Goal: Task Accomplishment & Management: Manage account settings

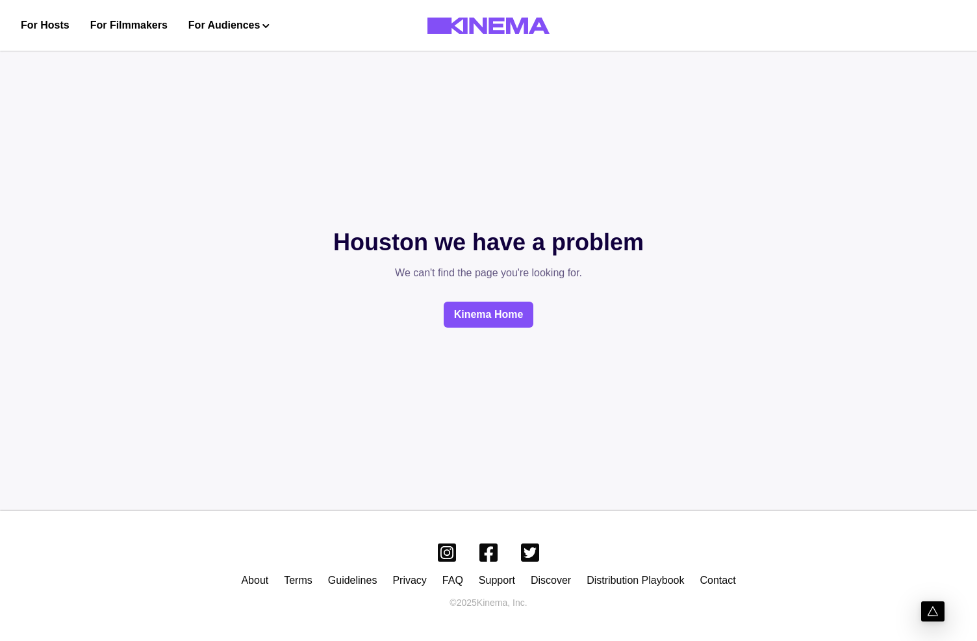
click at [346, 221] on div "Houston we have a problem We can't find the page you're looking for. Kinema Home" at bounding box center [488, 276] width 977 height 396
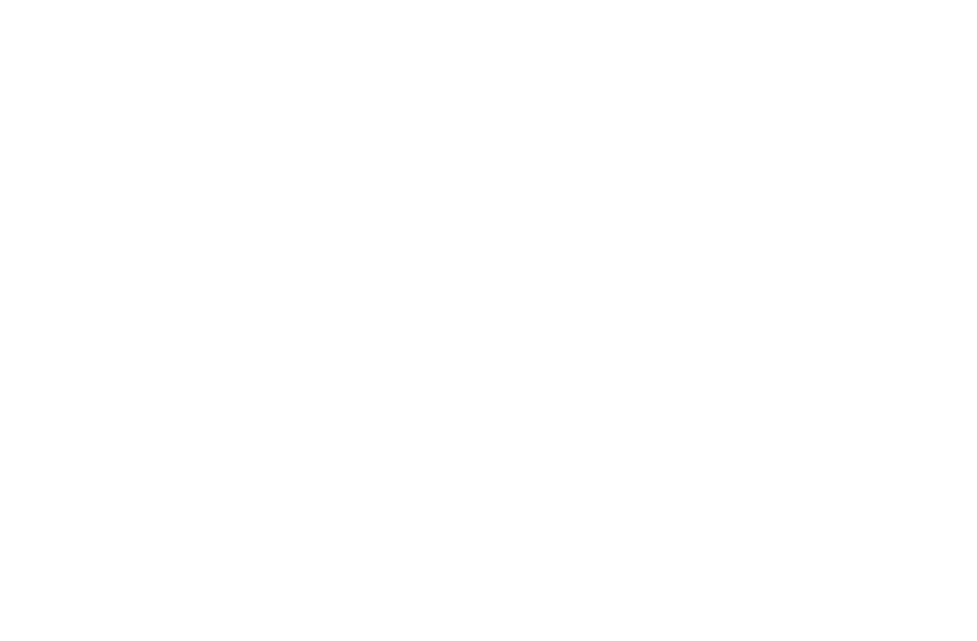
type input "***"
type input "**********"
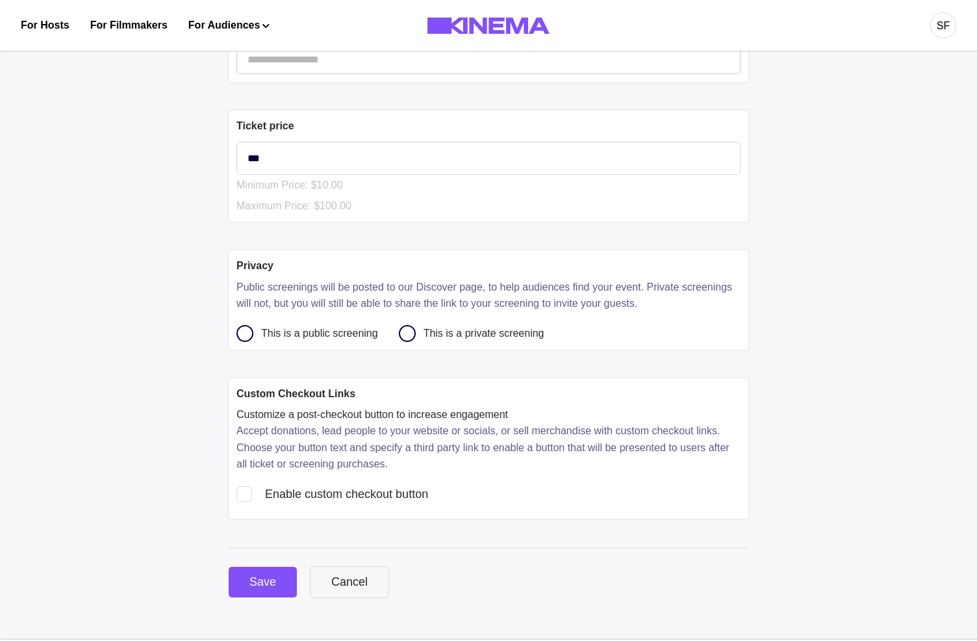
scroll to position [609, 0]
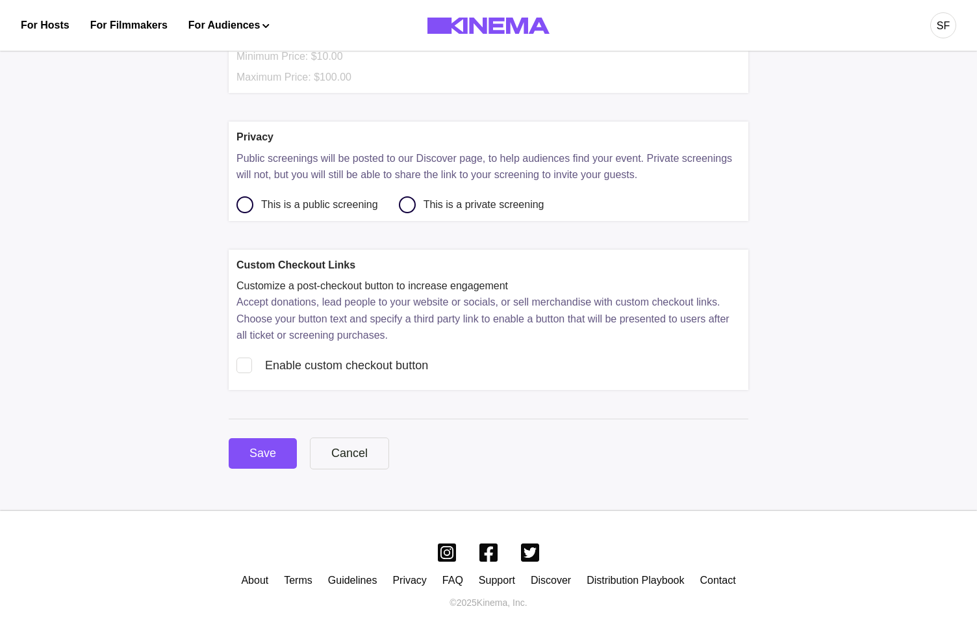
click at [240, 368] on span at bounding box center [244, 365] width 16 height 16
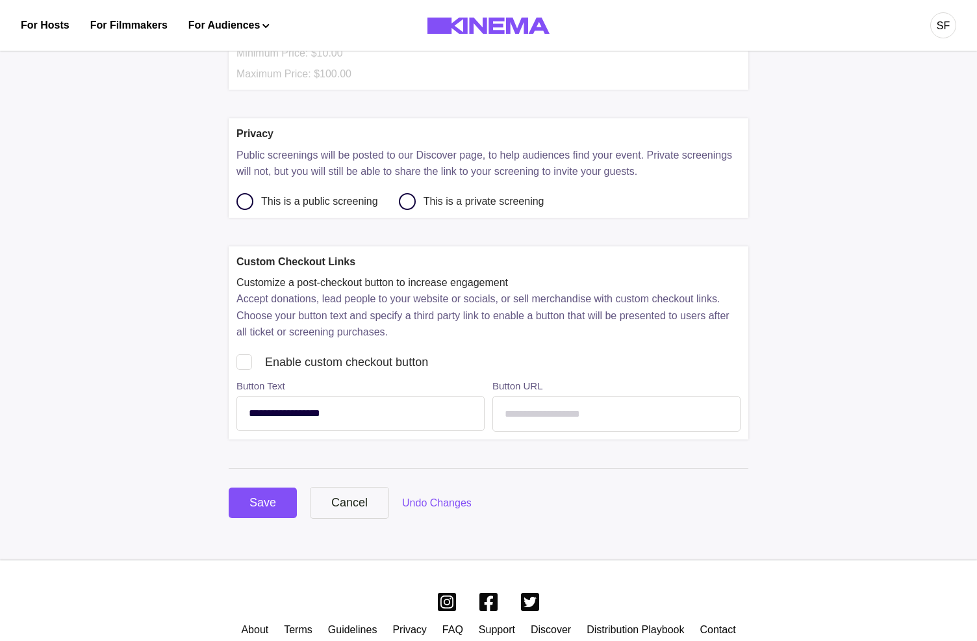
click at [0, 0] on icon at bounding box center [0, 0] width 0 height 0
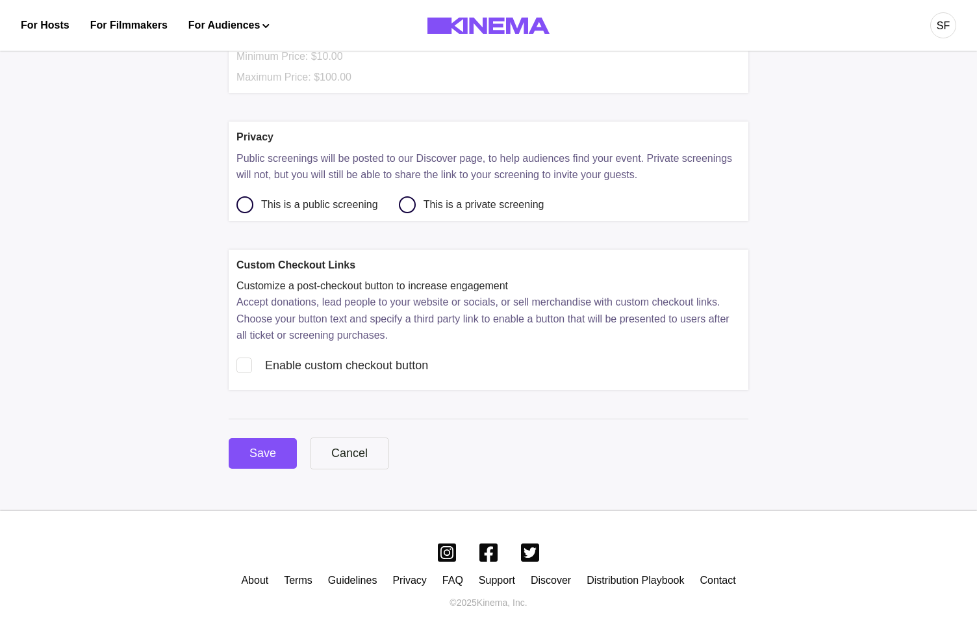
click at [246, 365] on span at bounding box center [244, 365] width 16 height 16
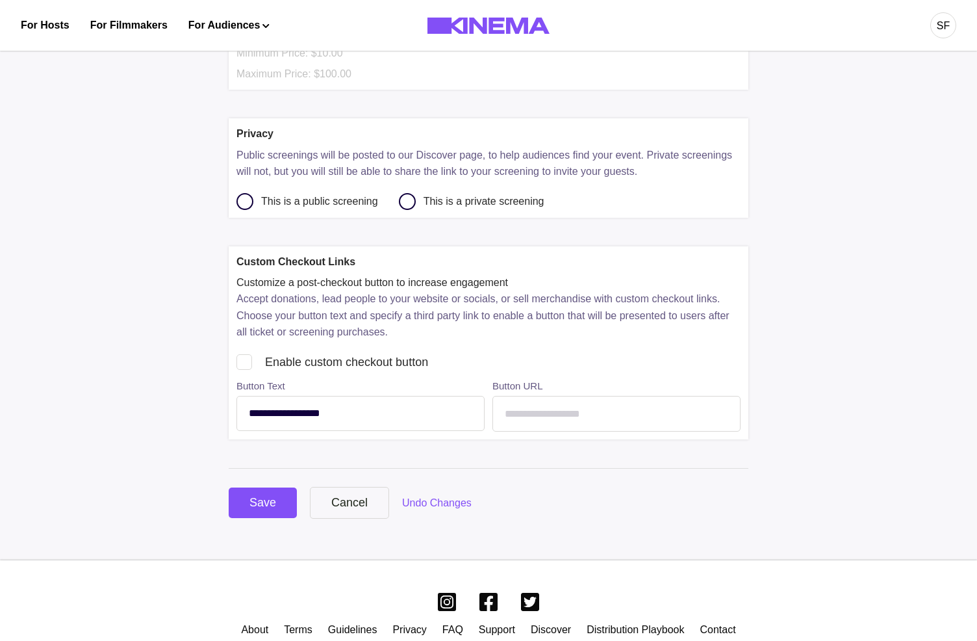
click at [320, 392] on label "Button Text" at bounding box center [360, 386] width 248 height 15
click at [320, 405] on select "**********" at bounding box center [360, 413] width 248 height 35
select select "******"
click at [236, 399] on select "**********" at bounding box center [360, 413] width 248 height 35
click at [553, 416] on input "text" at bounding box center [616, 414] width 248 height 36
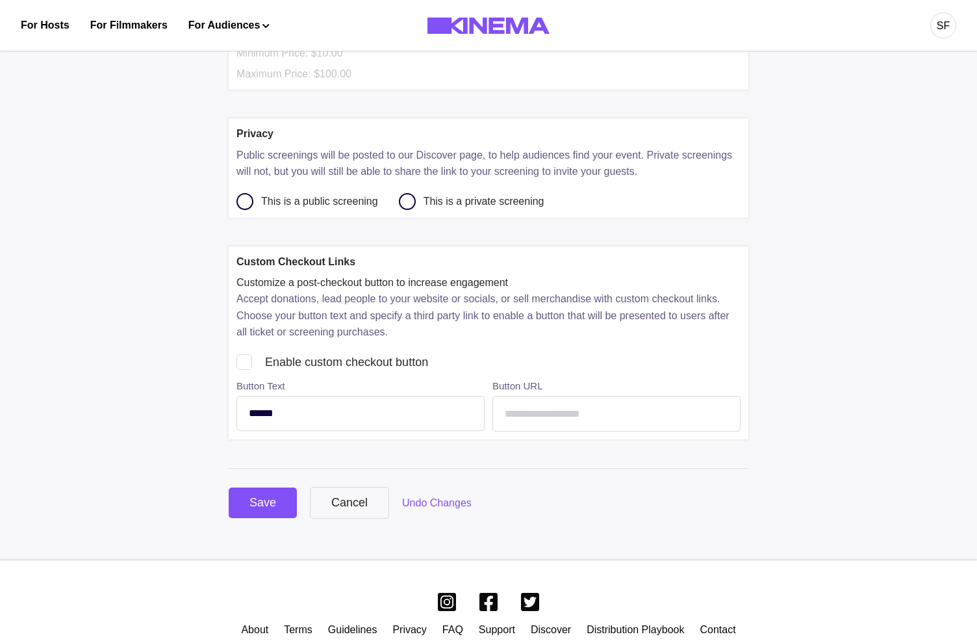
click at [418, 409] on select "**********" at bounding box center [360, 413] width 248 height 35
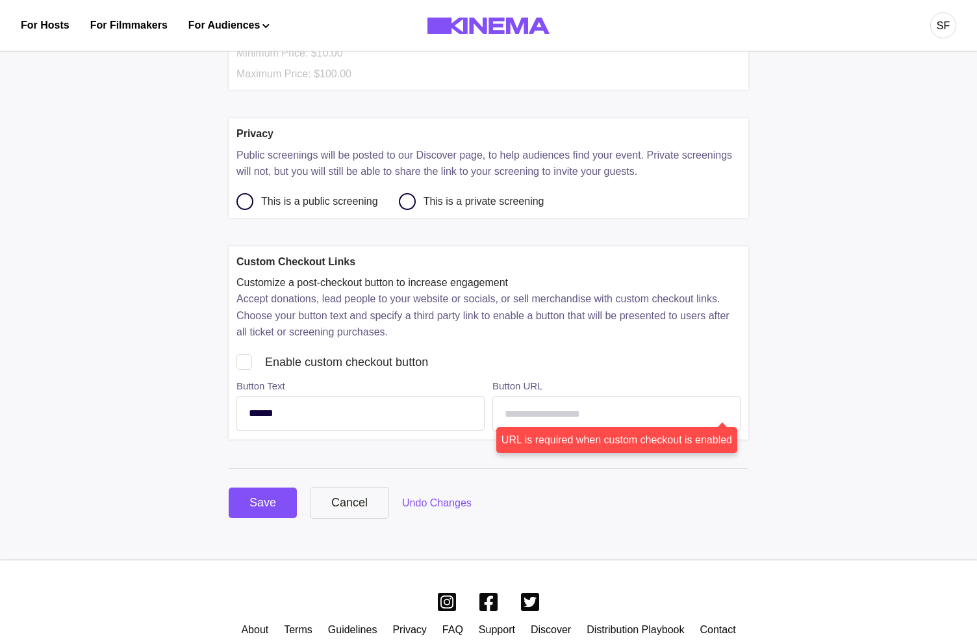
click at [511, 400] on input "text" at bounding box center [616, 414] width 248 height 36
type input "**********"
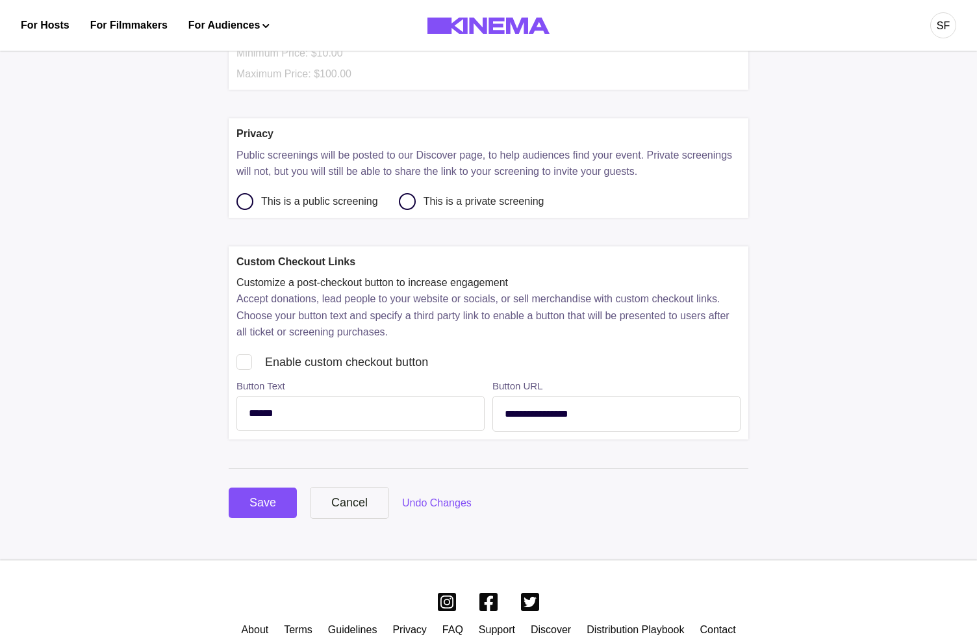
click at [556, 404] on input "**********" at bounding box center [616, 414] width 248 height 36
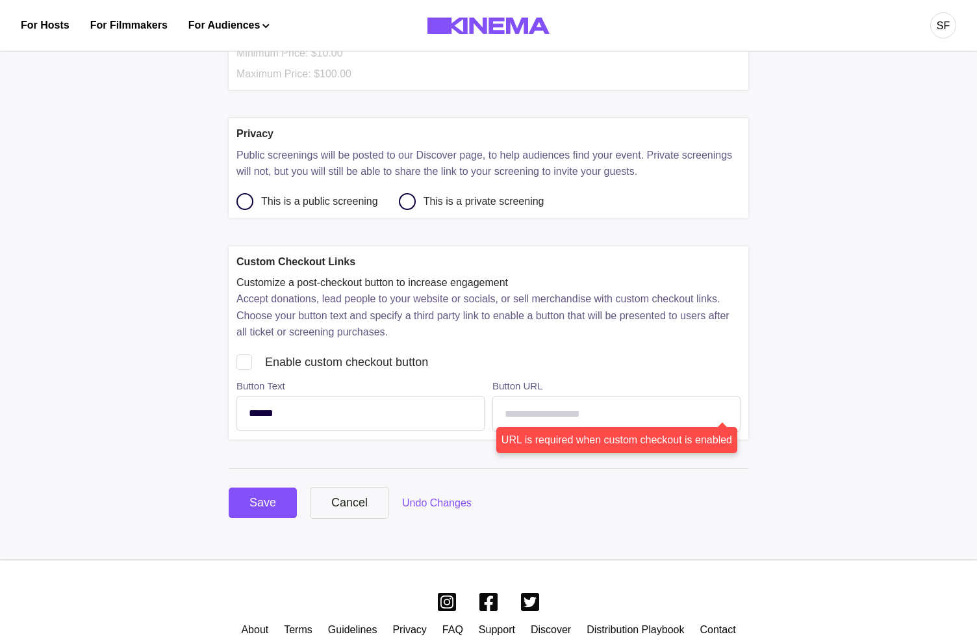
click at [502, 424] on input "text" at bounding box center [616, 414] width 248 height 36
type input "**********"
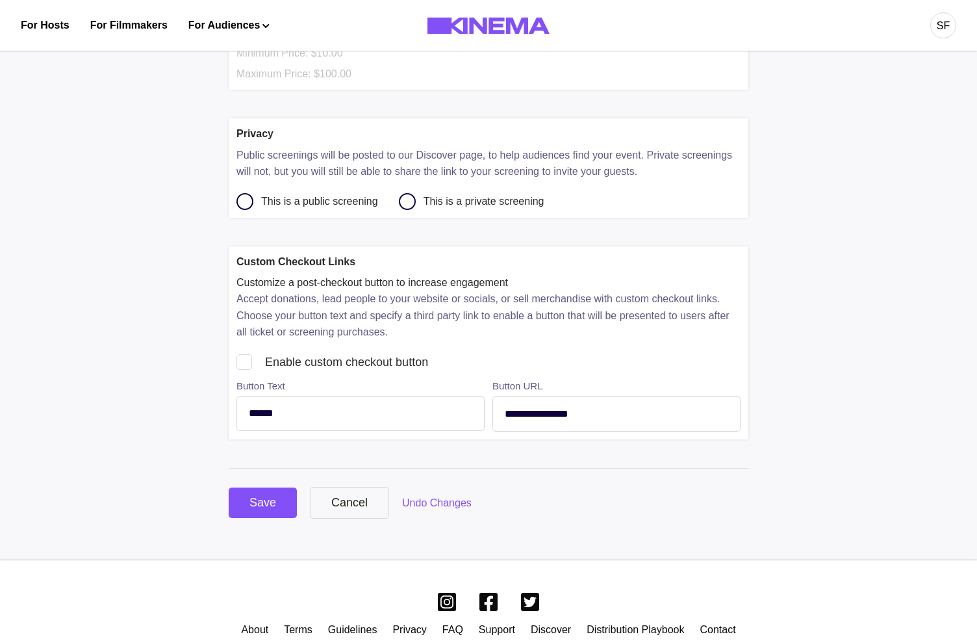
click at [264, 410] on select "**********" at bounding box center [360, 413] width 248 height 35
select select "*********"
click at [236, 399] on select "**********" at bounding box center [360, 413] width 248 height 35
click at [268, 495] on button "Save" at bounding box center [263, 502] width 68 height 31
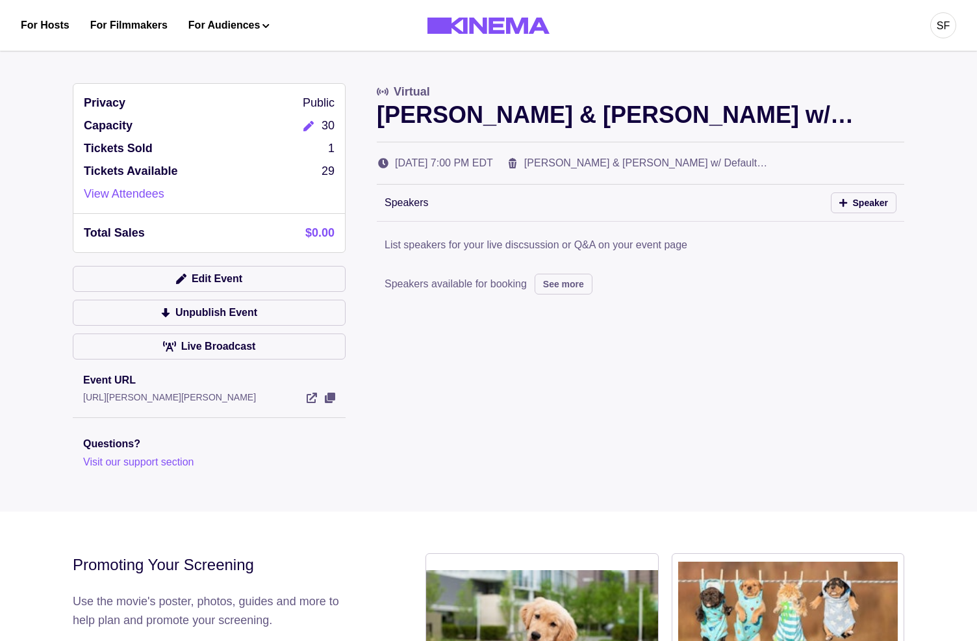
click at [949, 36] on div "SF" at bounding box center [943, 25] width 26 height 26
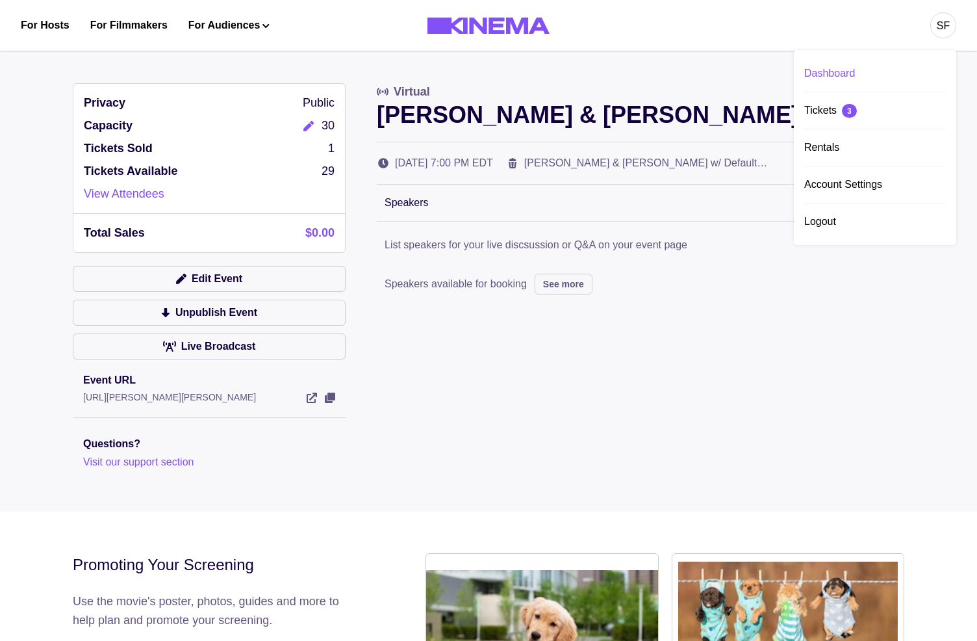
click at [869, 65] on div "Dashboard" at bounding box center [875, 73] width 142 height 36
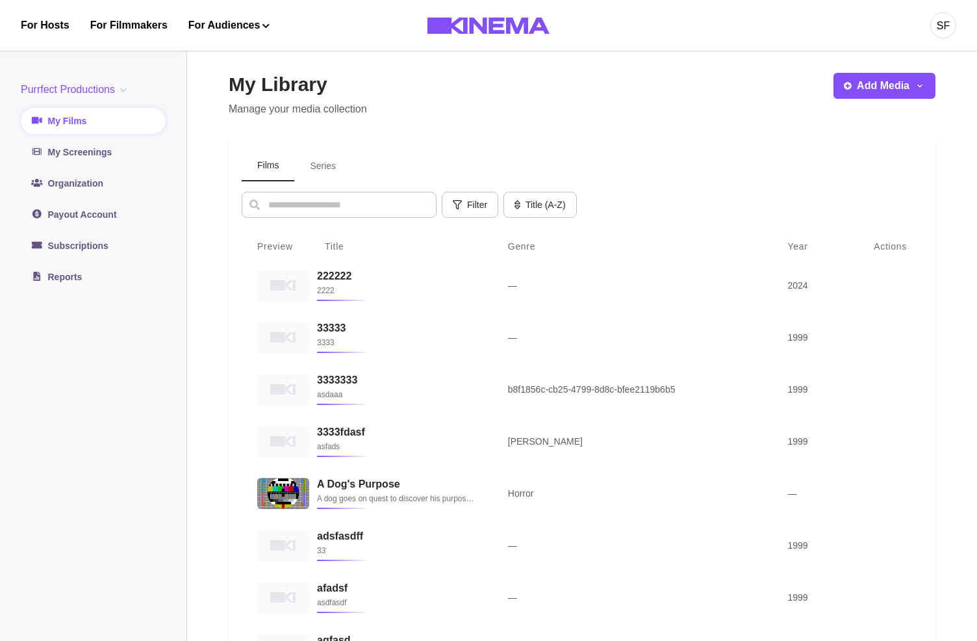
click at [958, 5] on div "For Hosts For Filmmakers For Audiences Events Watch Now SF" at bounding box center [488, 25] width 977 height 51
click at [940, 16] on div "SF" at bounding box center [943, 25] width 26 height 26
click at [730, 27] on div "SF Dashboard Tickets 3 Rentals Account Settings Logout" at bounding box center [769, 25] width 374 height 51
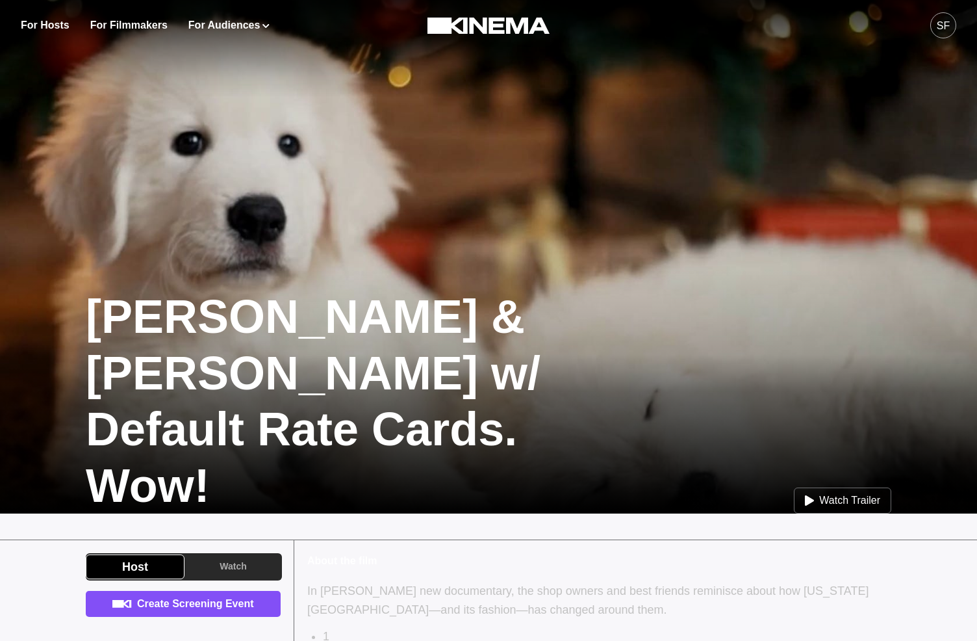
click at [945, 24] on div "SF" at bounding box center [943, 26] width 13 height 16
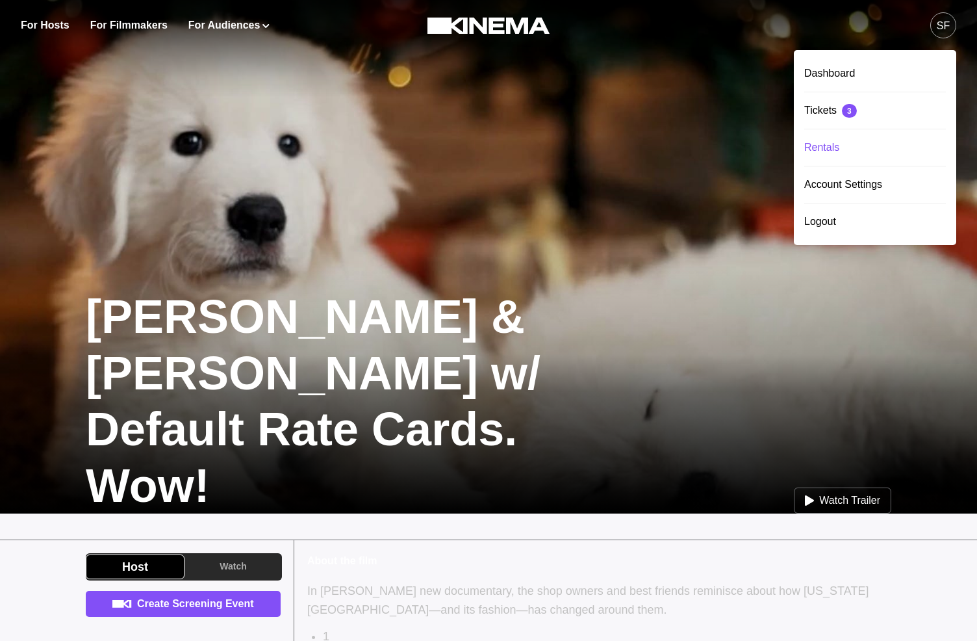
click at [839, 141] on div "Rentals" at bounding box center [875, 147] width 142 height 36
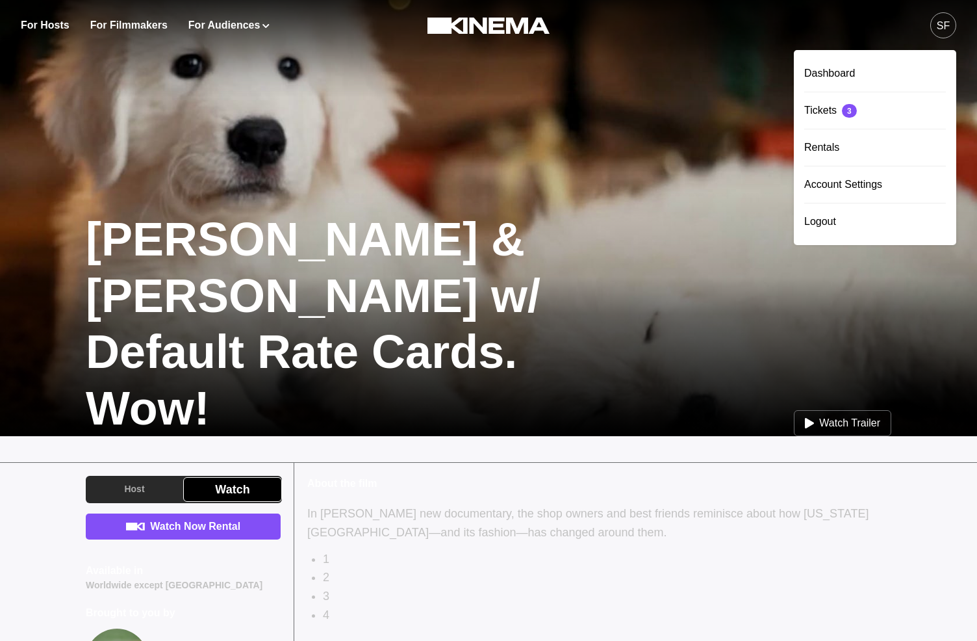
scroll to position [129, 0]
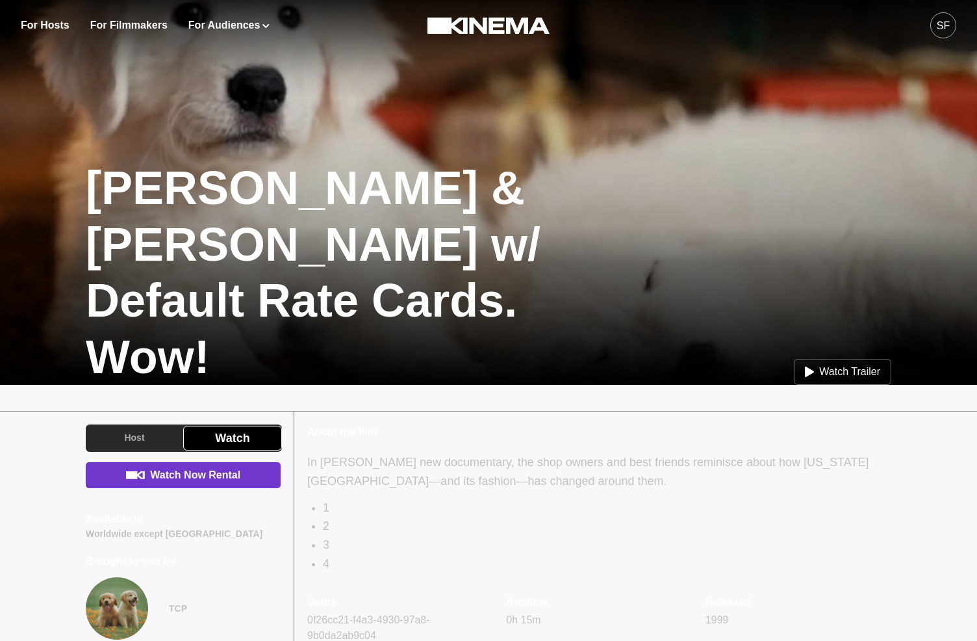
click at [210, 479] on link "Watch Now Rental" at bounding box center [183, 475] width 195 height 26
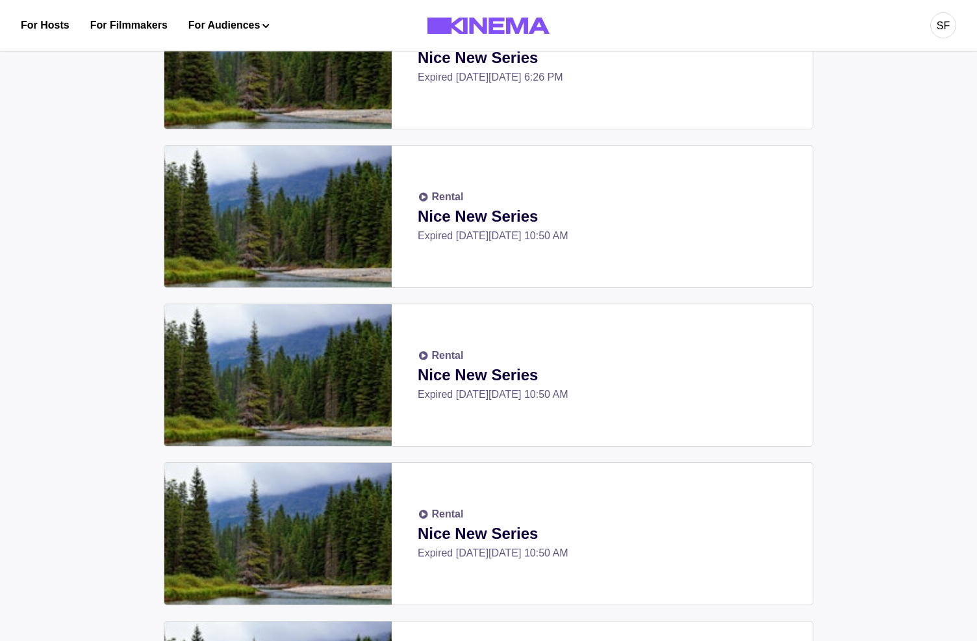
scroll to position [5, 0]
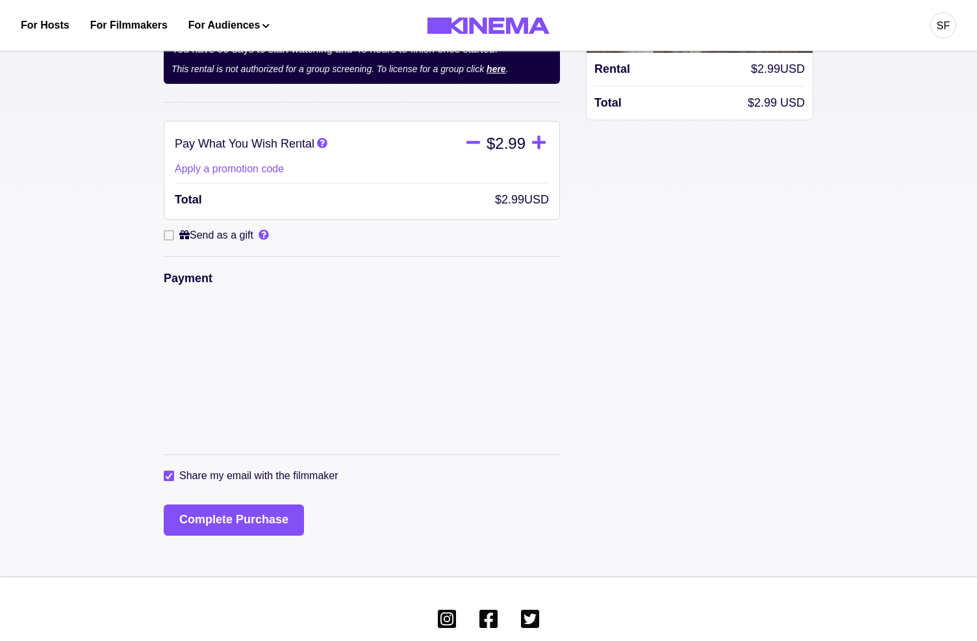
scroll to position [194, 0]
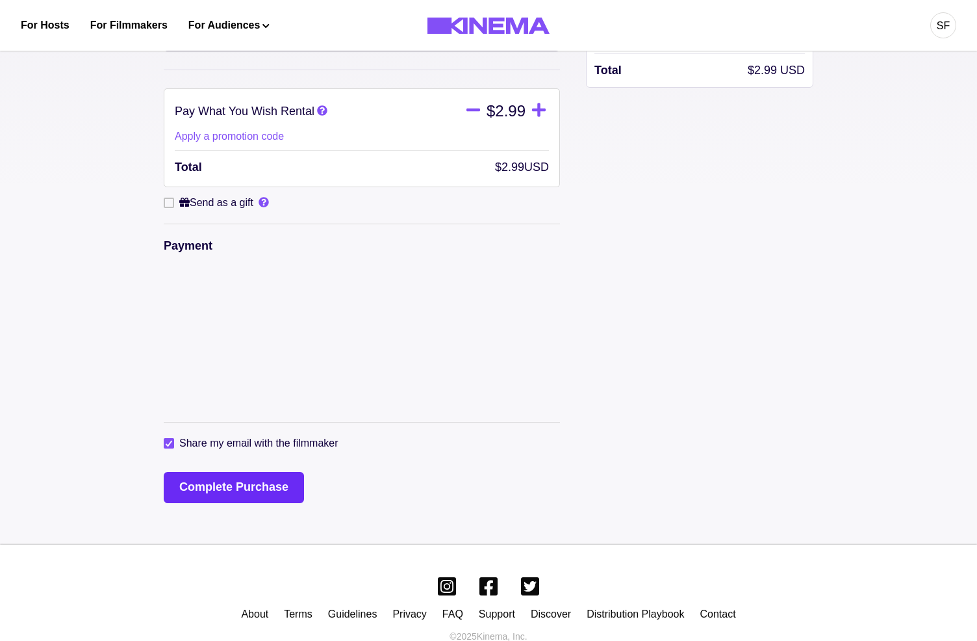
click at [261, 472] on button "Complete Purchase" at bounding box center [234, 487] width 140 height 31
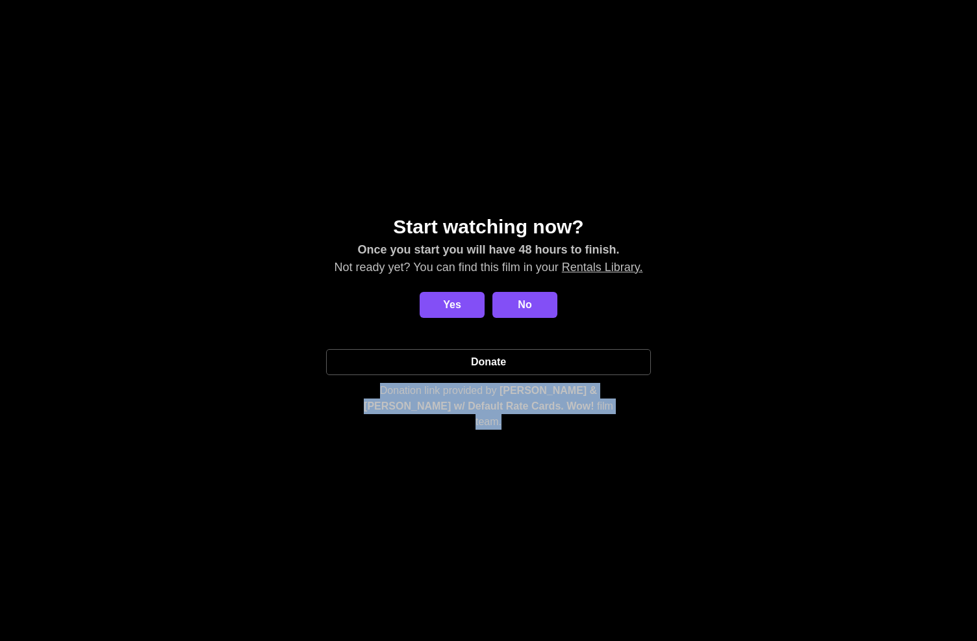
drag, startPoint x: 355, startPoint y: 394, endPoint x: 561, endPoint y: 419, distance: 207.5
click at [561, 420] on div "Start watching now? Once you start you will have 48 hours to finish. Not ready …" at bounding box center [489, 321] width 946 height 218
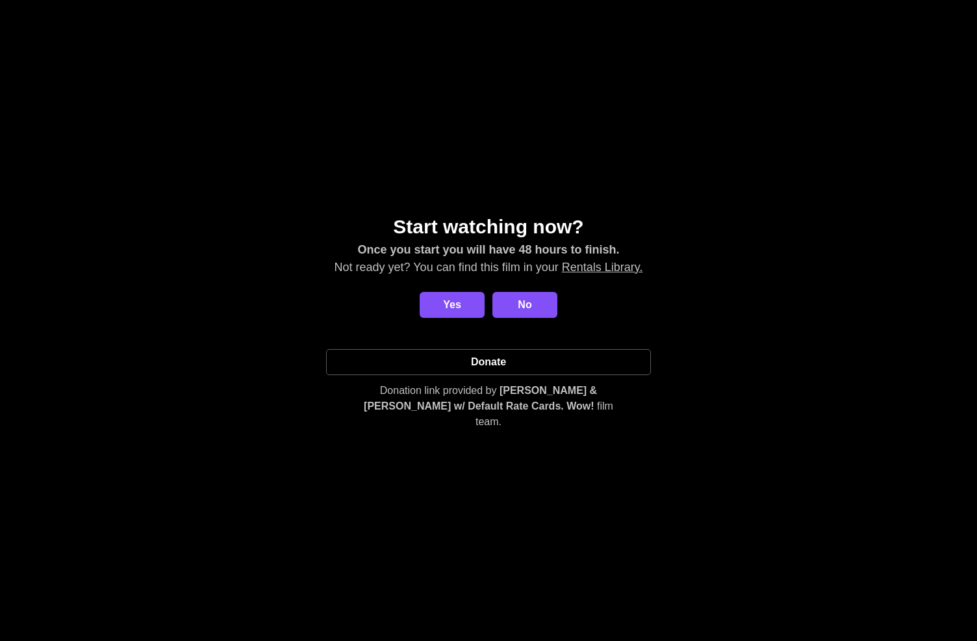
click at [427, 427] on div "Start watching now? Once you start you will have 48 hours to finish. Not ready …" at bounding box center [488, 320] width 977 height 641
drag, startPoint x: 364, startPoint y: 400, endPoint x: 424, endPoint y: 400, distance: 59.8
click at [424, 400] on p "Donation link provided by [PERSON_NAME] & [PERSON_NAME] w/ Default Rate Cards. …" at bounding box center [489, 406] width 260 height 47
click at [383, 453] on div "Start watching now? Once you start you will have 48 hours to finish. Not ready …" at bounding box center [488, 320] width 977 height 641
drag, startPoint x: 355, startPoint y: 394, endPoint x: 451, endPoint y: 409, distance: 97.4
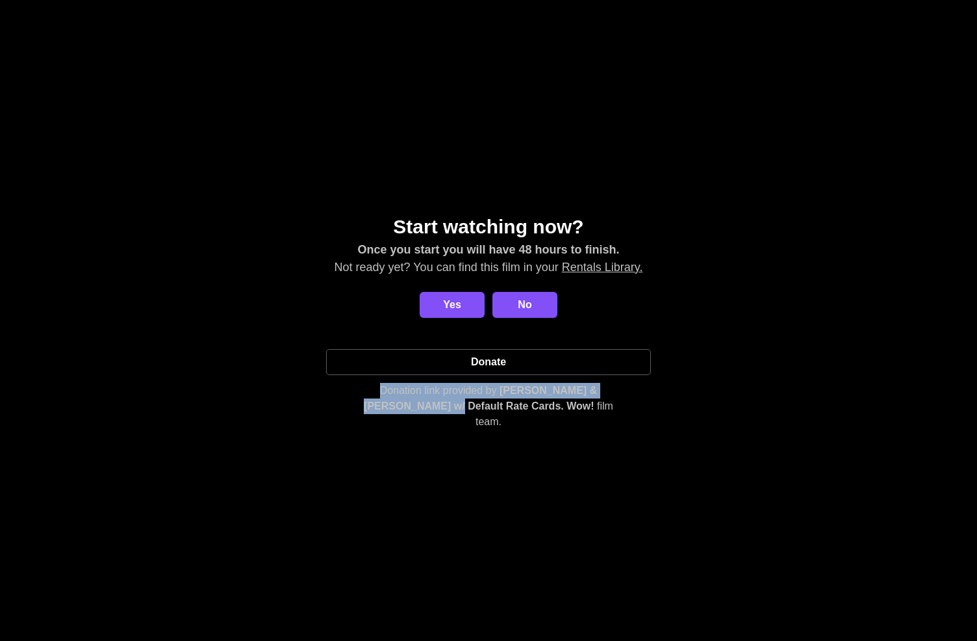
click at [451, 409] on div "Start watching now? Once you start you will have 48 hours to finish. Not ready …" at bounding box center [489, 321] width 946 height 218
click at [249, 405] on div "Start watching now? Once you start you will have 48 hours to finish. Not ready …" at bounding box center [489, 321] width 946 height 218
click at [457, 357] on link "Donate" at bounding box center [488, 362] width 325 height 26
drag, startPoint x: 405, startPoint y: 400, endPoint x: 334, endPoint y: 400, distance: 71.5
click at [333, 400] on div "Start watching now? Once you start you will have 48 hours to finish. Not ready …" at bounding box center [489, 321] width 946 height 218
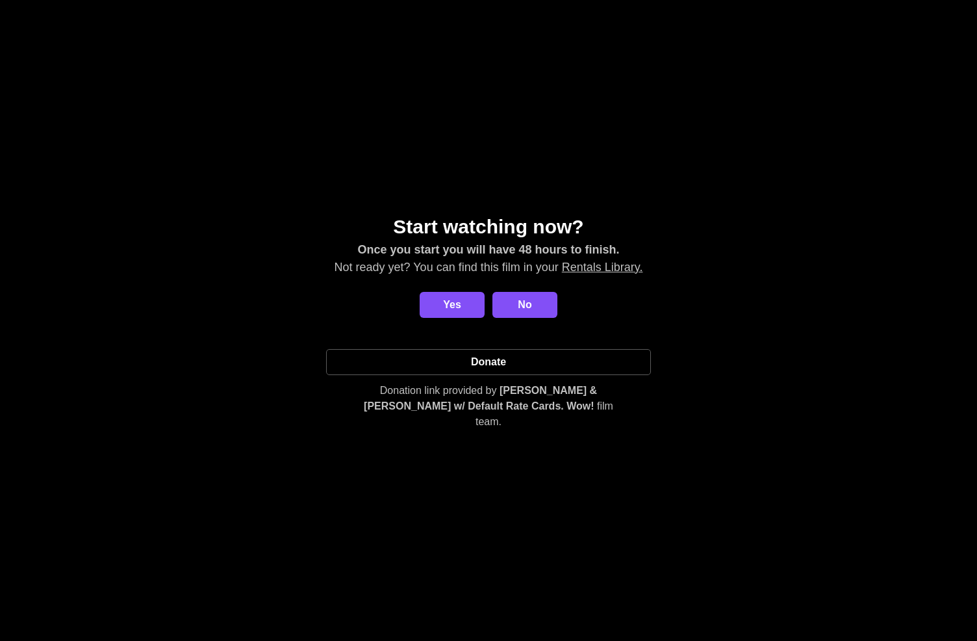
click at [439, 471] on div "Start watching now? Once you start you will have 48 hours to finish. Not ready …" at bounding box center [488, 320] width 977 height 641
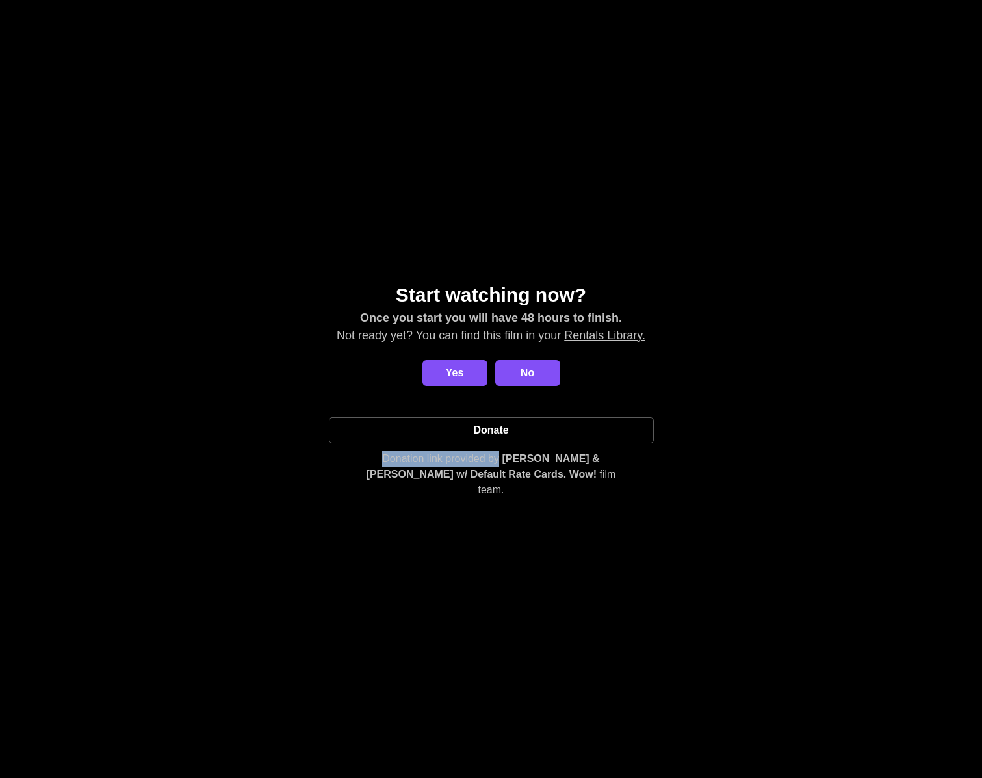
drag, startPoint x: 360, startPoint y: 463, endPoint x: 572, endPoint y: 490, distance: 213.5
click at [484, 467] on p "Donation link provided by [PERSON_NAME] & [PERSON_NAME] w/ Default Rate Cards. …" at bounding box center [491, 474] width 260 height 47
copy p "Donation link provided by"
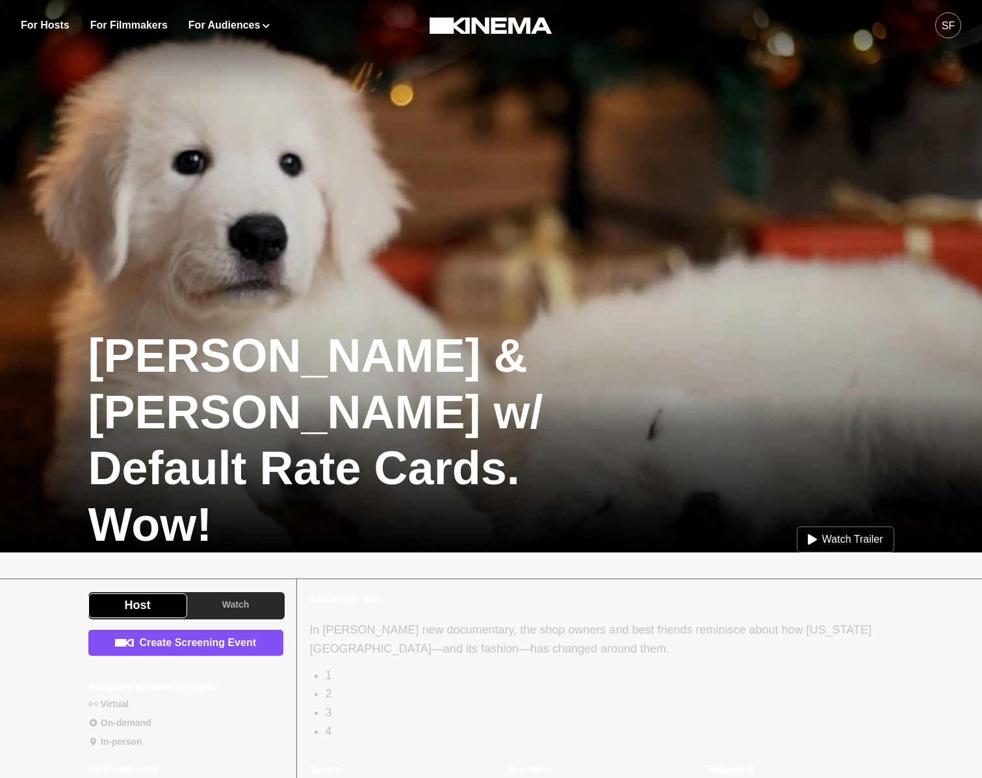
scroll to position [257, 0]
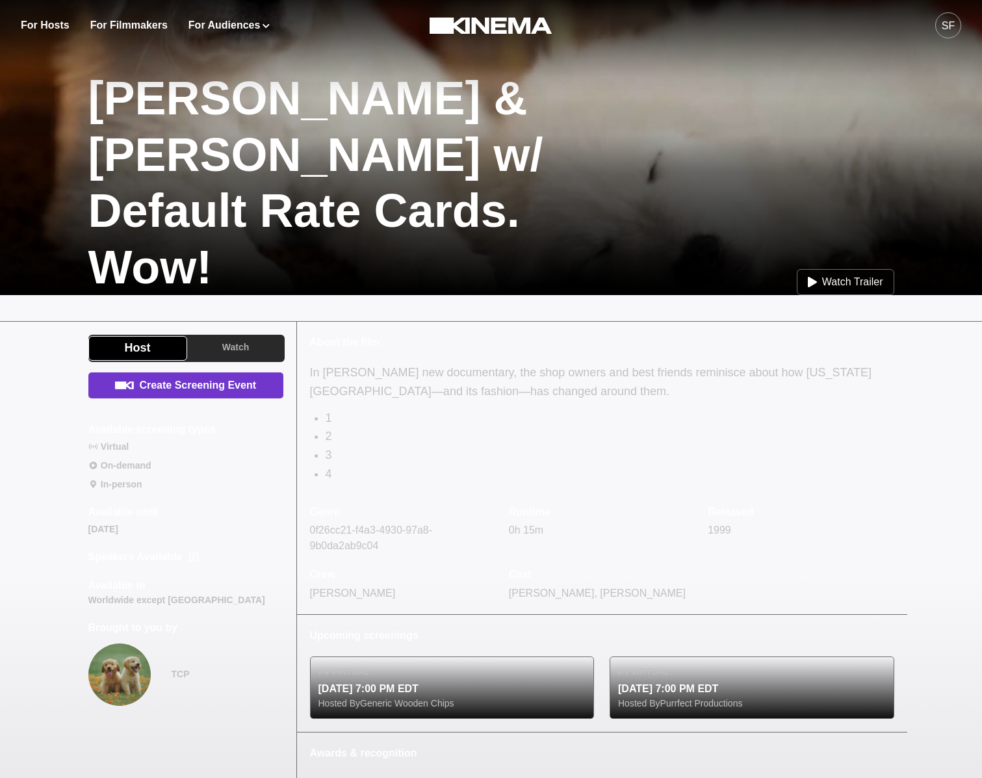
click at [184, 381] on link "Create Screening Event" at bounding box center [185, 385] width 195 height 26
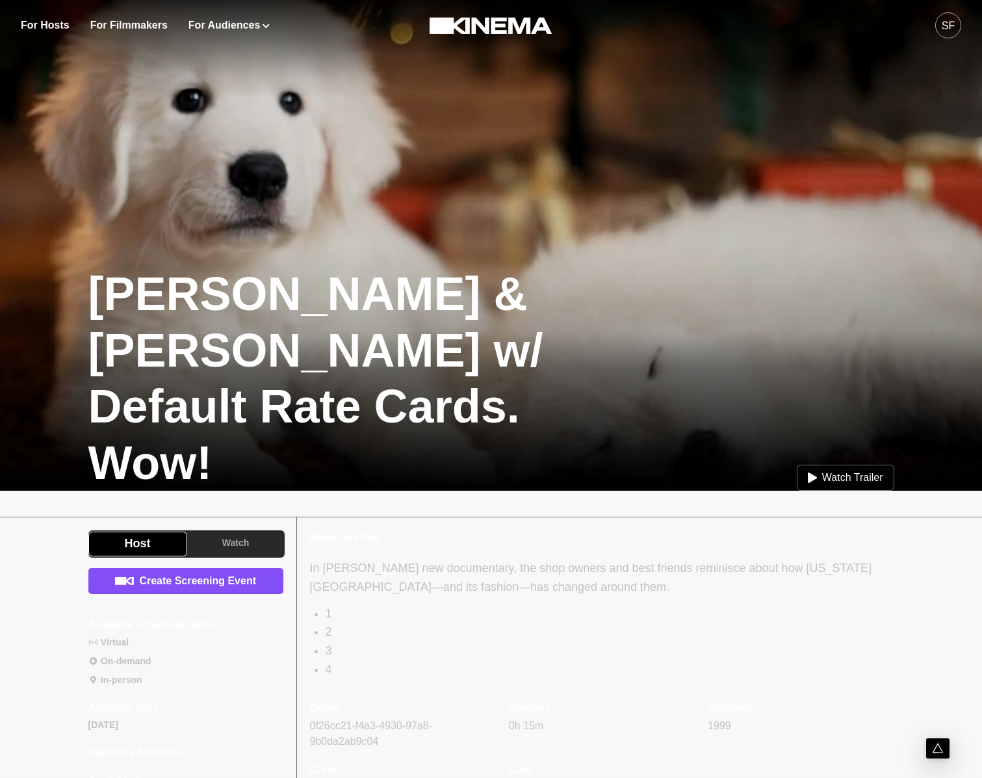
scroll to position [0, 0]
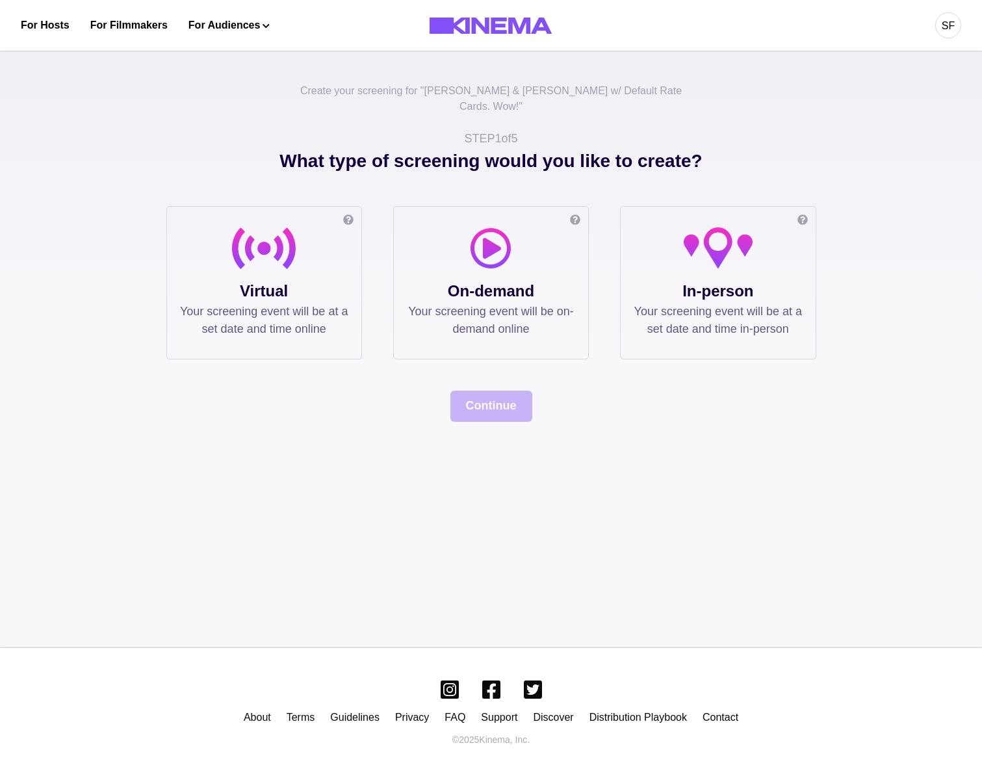
click at [374, 253] on div "Online screening Watch the film in your own private or public virtual cinema. T…" at bounding box center [491, 282] width 650 height 153
click at [341, 279] on p "Virtual" at bounding box center [264, 290] width 168 height 23
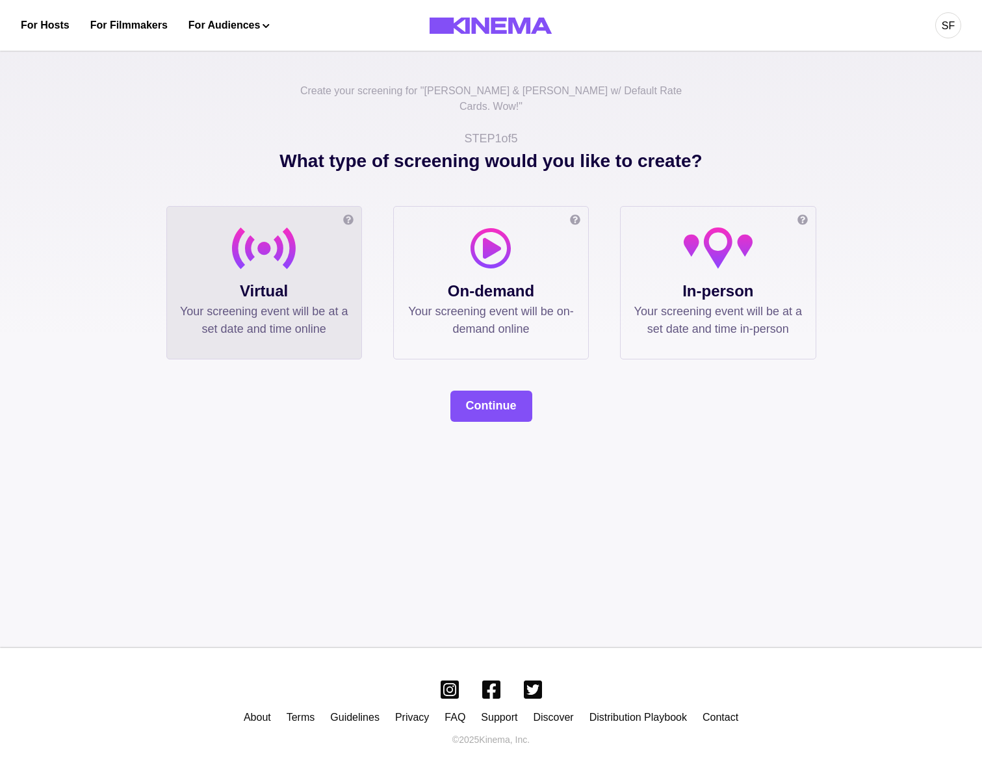
click at [470, 364] on div "What type of screening would you like to create? Online screening Watch the fil…" at bounding box center [491, 284] width 650 height 274
click at [473, 392] on button "Continue" at bounding box center [491, 405] width 82 height 31
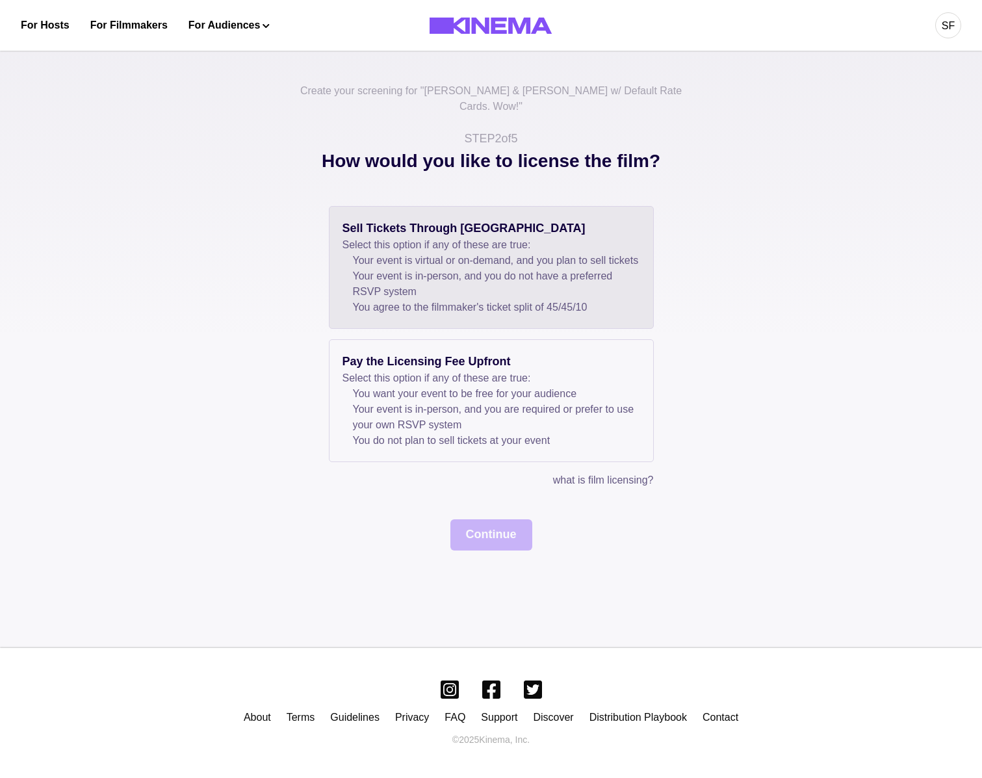
click at [457, 259] on li "Your event is virtual or on-demand, and you plan to sell tickets" at bounding box center [496, 261] width 287 height 16
drag, startPoint x: 481, startPoint y: 551, endPoint x: 483, endPoint y: 544, distance: 6.8
click at [481, 551] on div "Create your screening for " Allan & Suzi w/ Default Rate Cards. Wow! " STEP 2 o…" at bounding box center [491, 345] width 982 height 606
click at [483, 544] on button "Continue" at bounding box center [491, 534] width 82 height 31
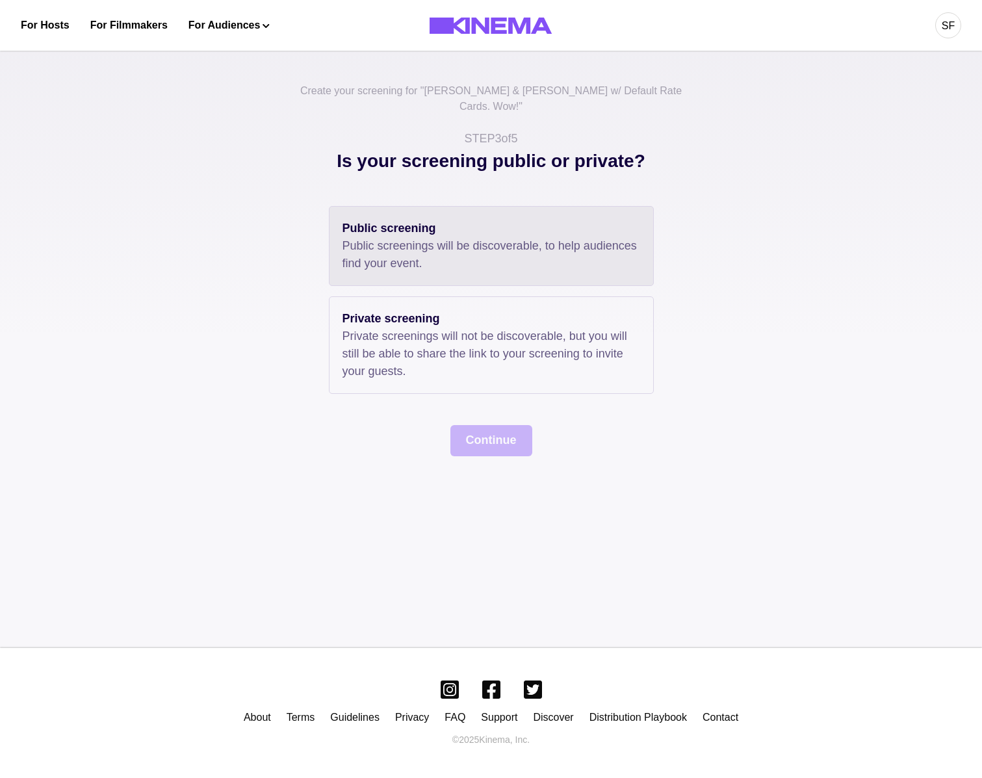
click at [418, 246] on p "Public screenings will be discoverable, to help audiences find your event." at bounding box center [491, 254] width 298 height 35
click at [472, 426] on button "Continue" at bounding box center [491, 440] width 82 height 31
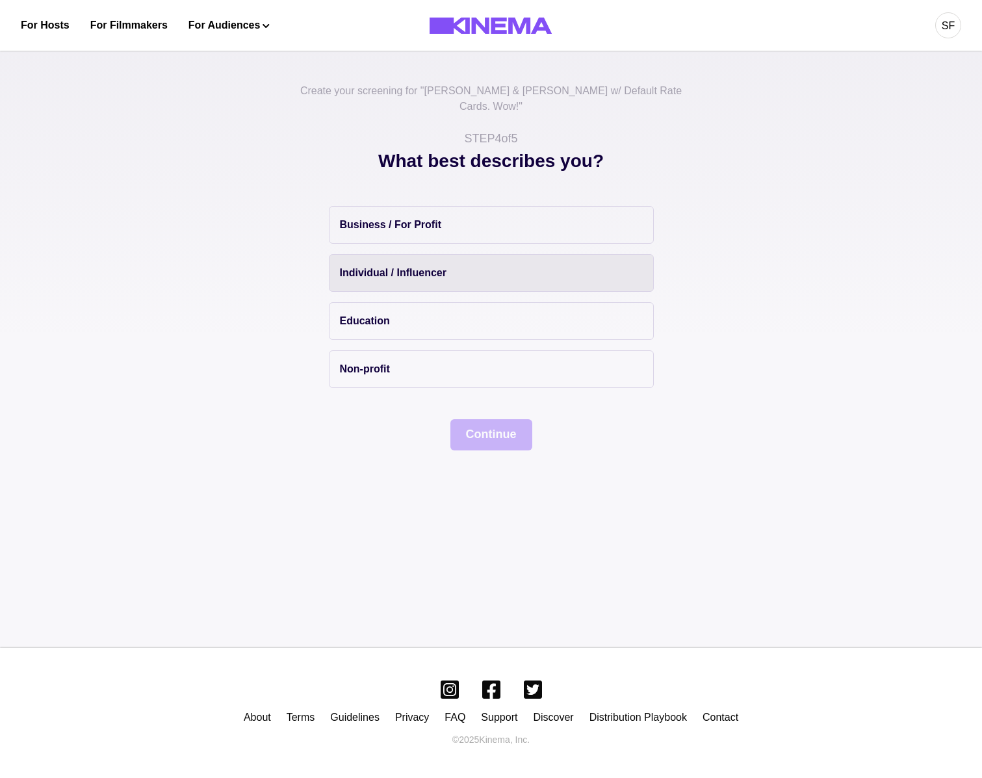
click at [426, 254] on button "Individual / Influencer" at bounding box center [491, 273] width 325 height 38
drag, startPoint x: 452, startPoint y: 398, endPoint x: 468, endPoint y: 411, distance: 20.3
click at [452, 398] on div "Business / For Profit Individual / Influencer Education Non-profit Continue" at bounding box center [491, 328] width 650 height 244
click at [468, 419] on button "Continue" at bounding box center [491, 434] width 82 height 31
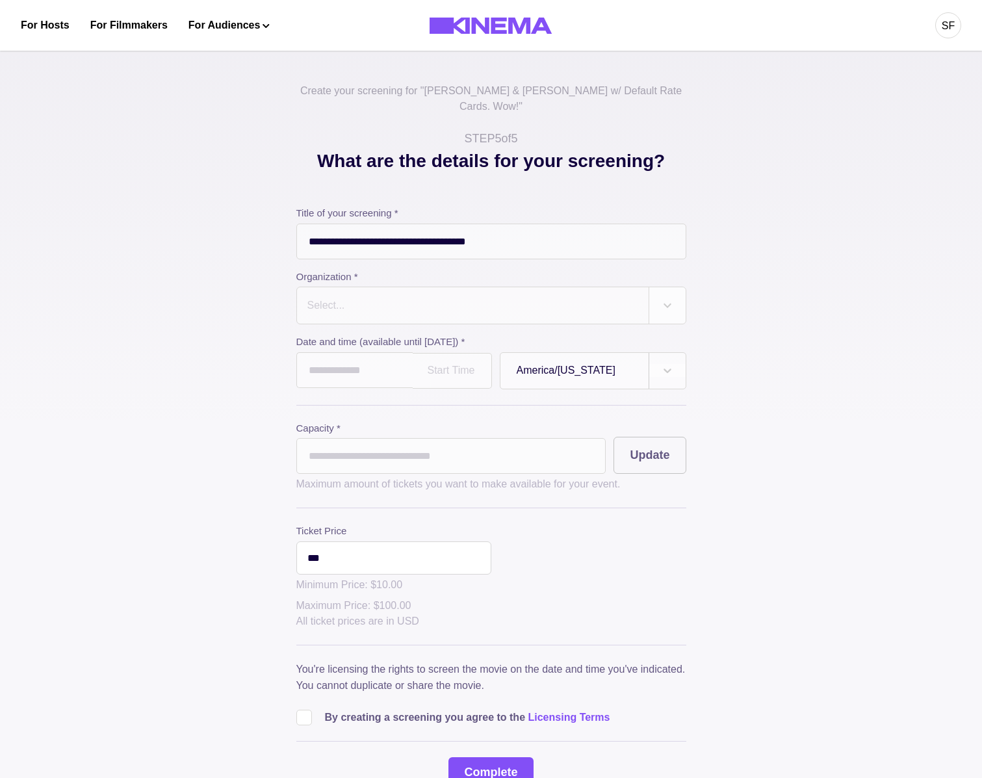
click at [427, 287] on div "Select..." at bounding box center [472, 305] width 351 height 36
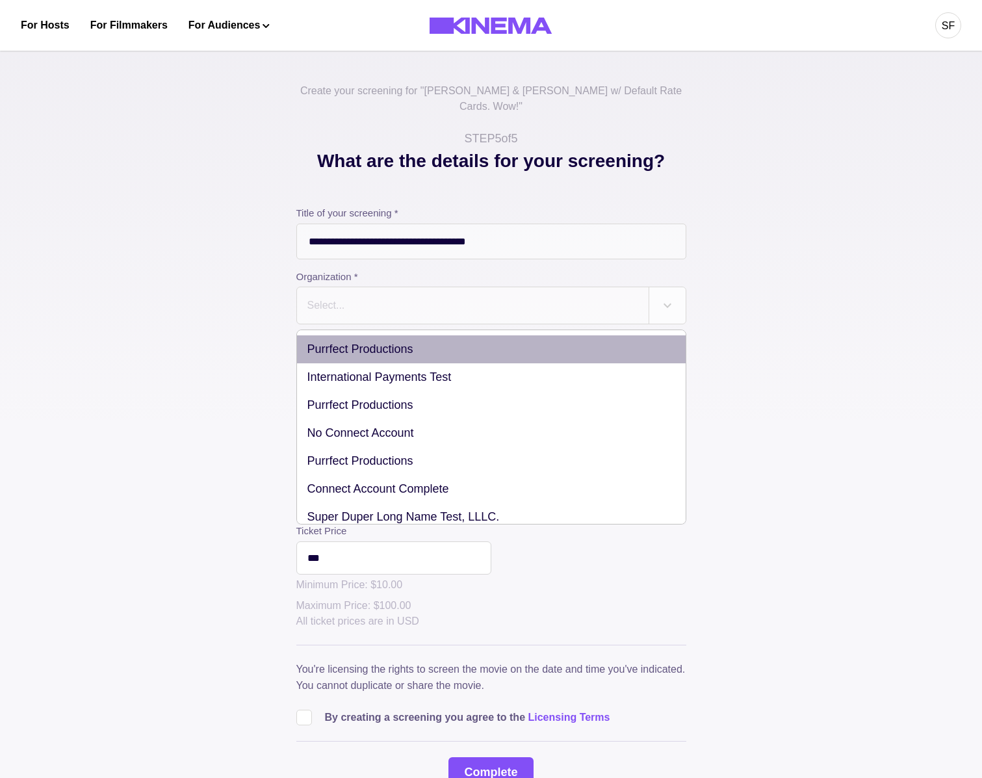
click at [422, 335] on div "Purrfect Productions" at bounding box center [491, 349] width 388 height 28
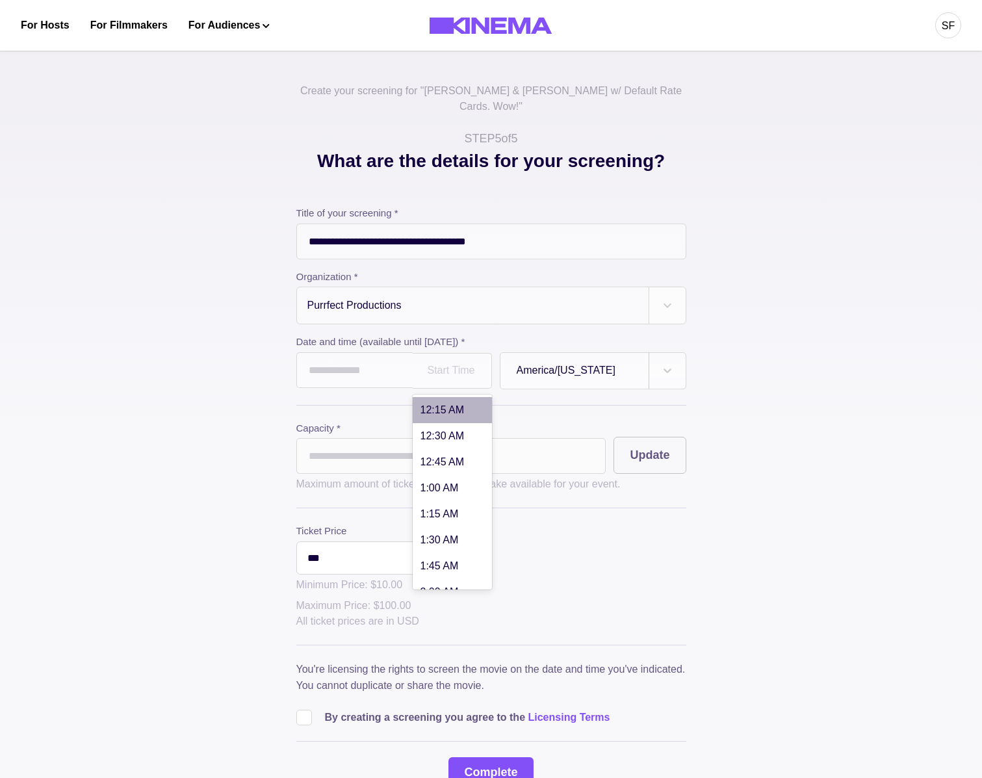
drag, startPoint x: 436, startPoint y: 341, endPoint x: 494, endPoint y: 390, distance: 76.5
click at [438, 353] on div "Start Time" at bounding box center [452, 371] width 79 height 36
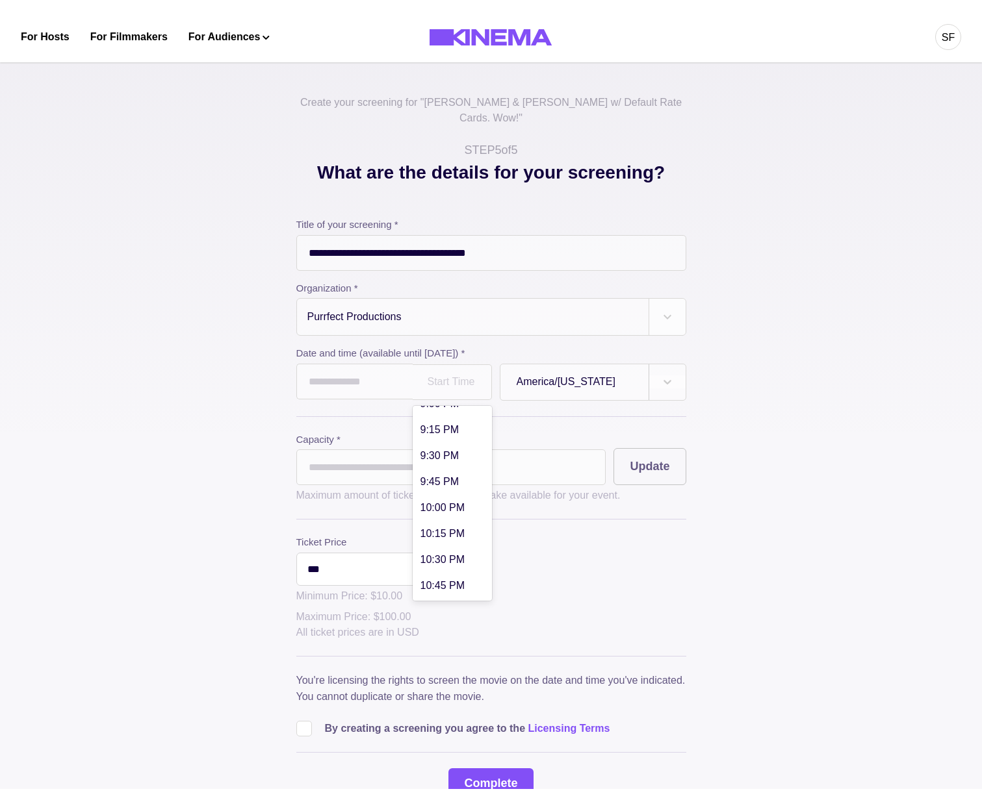
scroll to position [2305, 0]
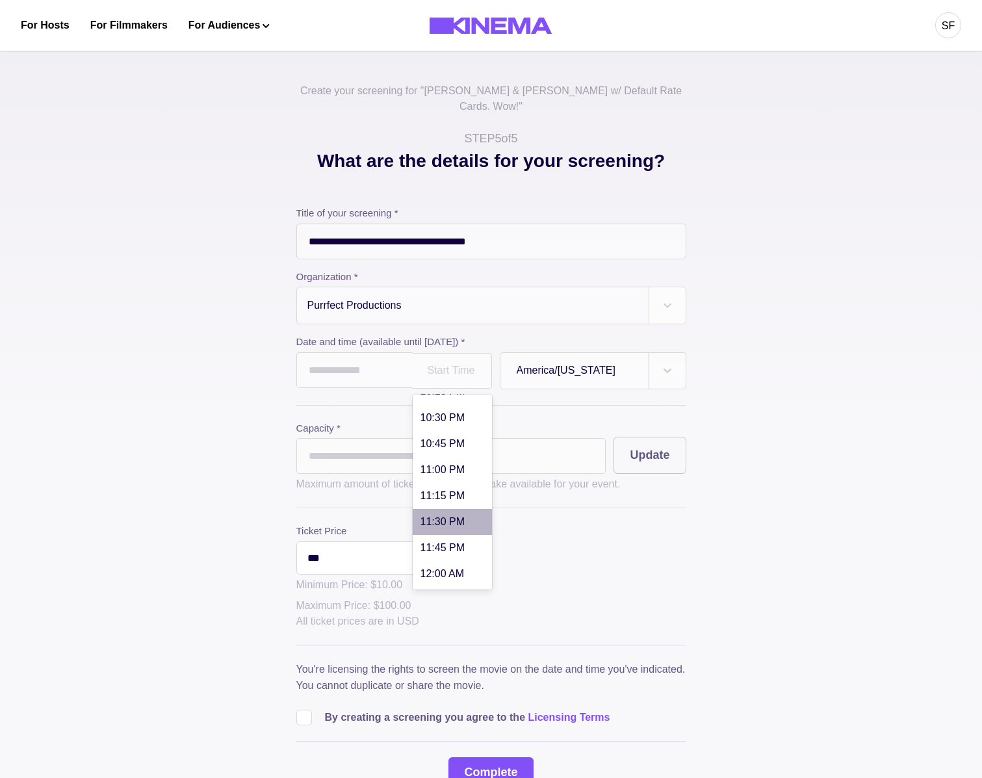
drag, startPoint x: 472, startPoint y: 501, endPoint x: 427, endPoint y: 410, distance: 101.4
click at [472, 509] on div "11:30 PM" at bounding box center [452, 522] width 79 height 26
click at [351, 421] on label "Capacity *" at bounding box center [451, 428] width 310 height 15
click at [335, 380] on div "**********" at bounding box center [491, 497] width 390 height 582
drag, startPoint x: 335, startPoint y: 359, endPoint x: 339, endPoint y: 365, distance: 7.9
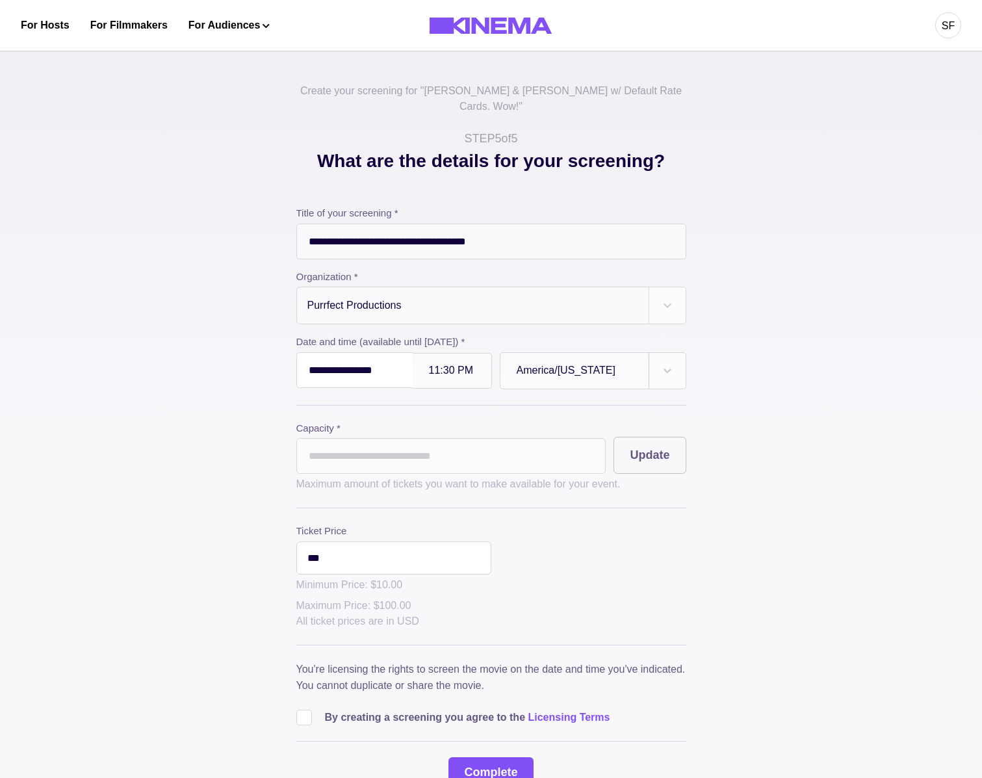
click at [336, 360] on input "**********" at bounding box center [354, 370] width 116 height 36
click at [463, 508] on td "30" at bounding box center [455, 514] width 24 height 18
type input "**********"
click at [403, 445] on input "*" at bounding box center [451, 456] width 310 height 36
type input "*"
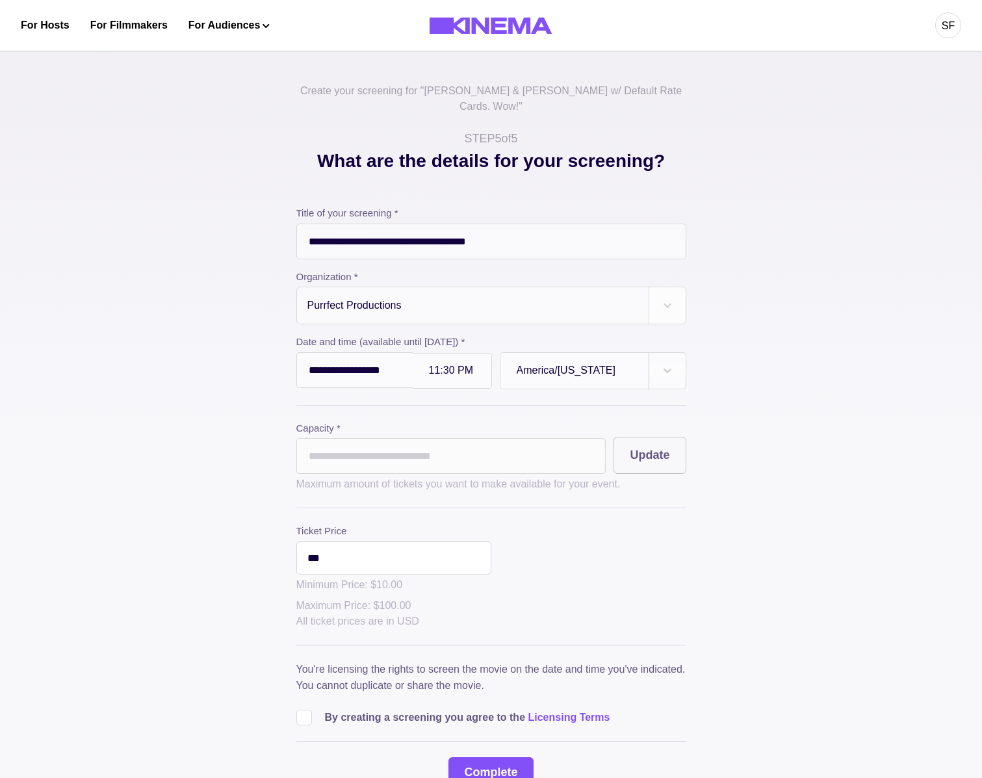
type input "***"
drag, startPoint x: 355, startPoint y: 535, endPoint x: 466, endPoint y: 613, distance: 135.3
click at [357, 541] on input "***" at bounding box center [393, 557] width 195 height 33
drag, startPoint x: 292, startPoint y: 709, endPoint x: 324, endPoint y: 704, distance: 32.3
click at [298, 707] on div "**********" at bounding box center [491, 467] width 650 height 641
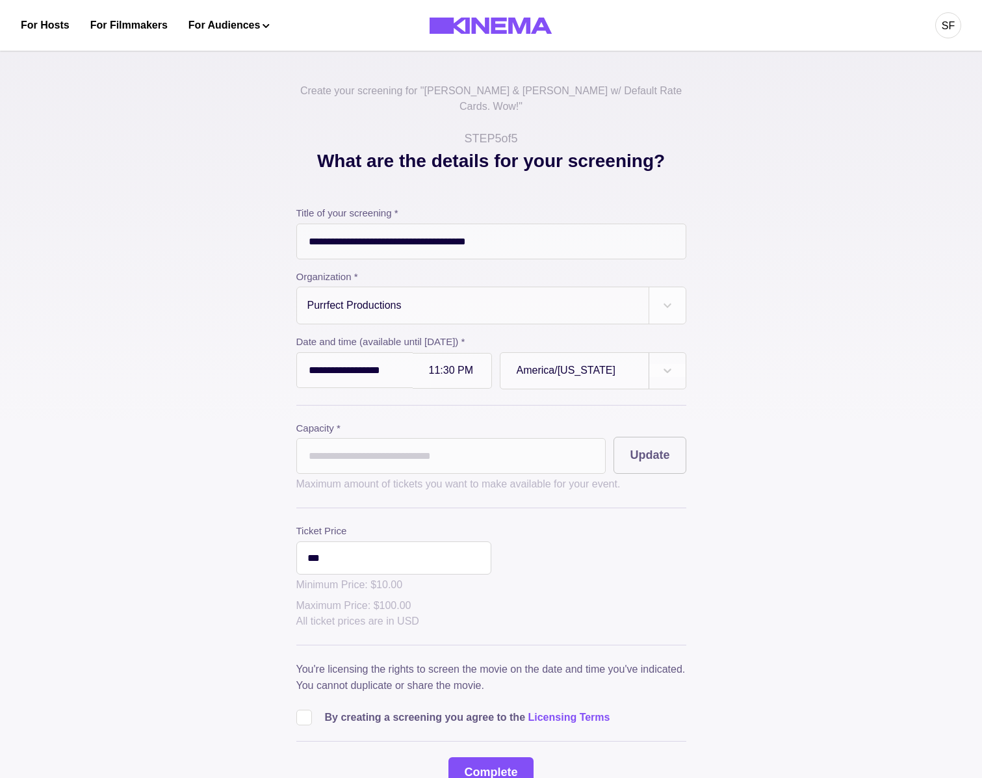
click at [322, 709] on label at bounding box center [310, 717] width 29 height 16
click at [489, 761] on button "Complete" at bounding box center [490, 772] width 84 height 31
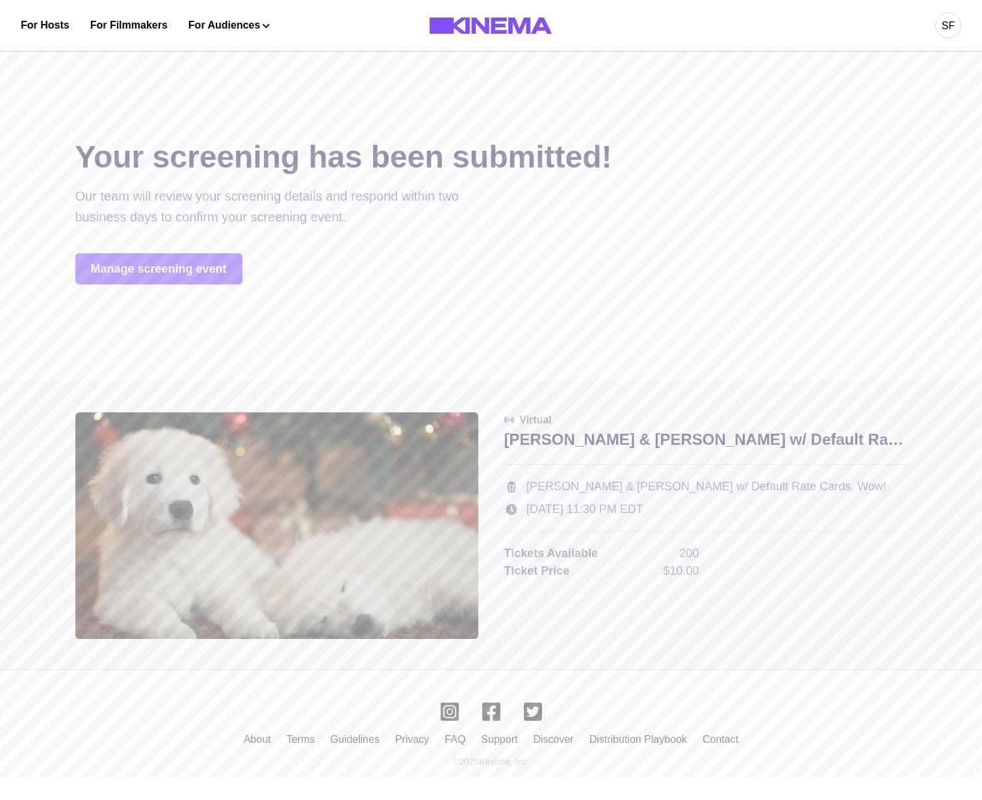
click at [190, 270] on link "Manage screening event" at bounding box center [158, 268] width 167 height 31
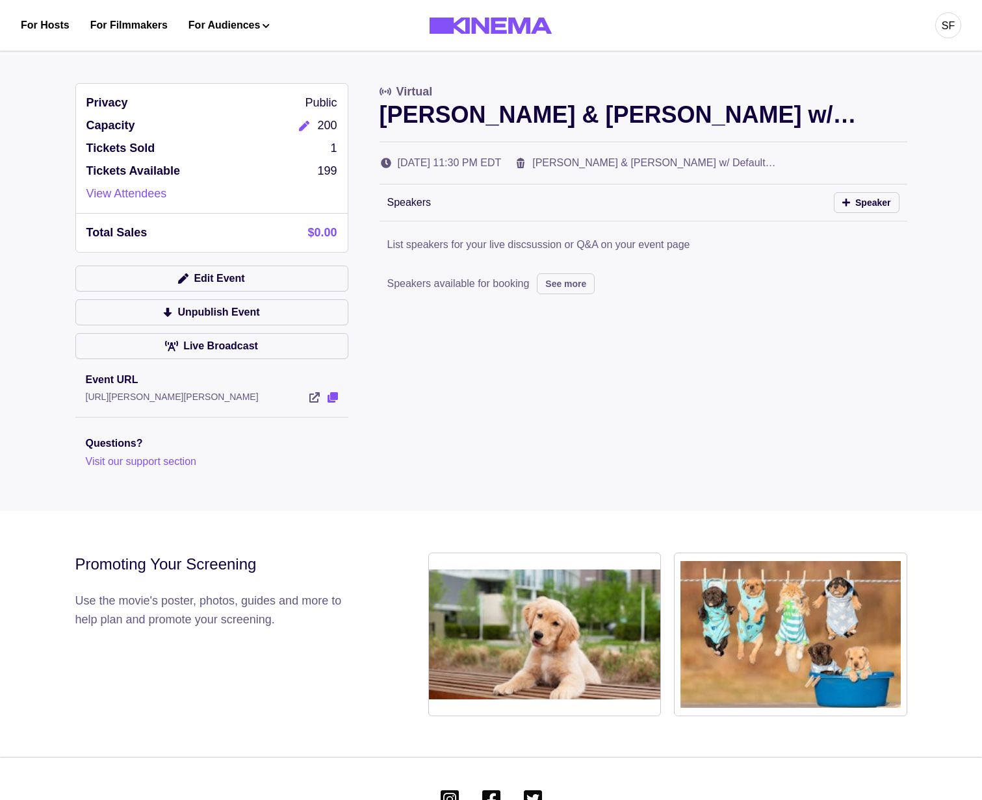
click at [337, 400] on icon "View Event" at bounding box center [332, 397] width 10 height 10
click at [600, 396] on div "Privacy Public Capacity 200 Tickets Sold 1 Tickets Available 199 View Attendees…" at bounding box center [491, 276] width 832 height 387
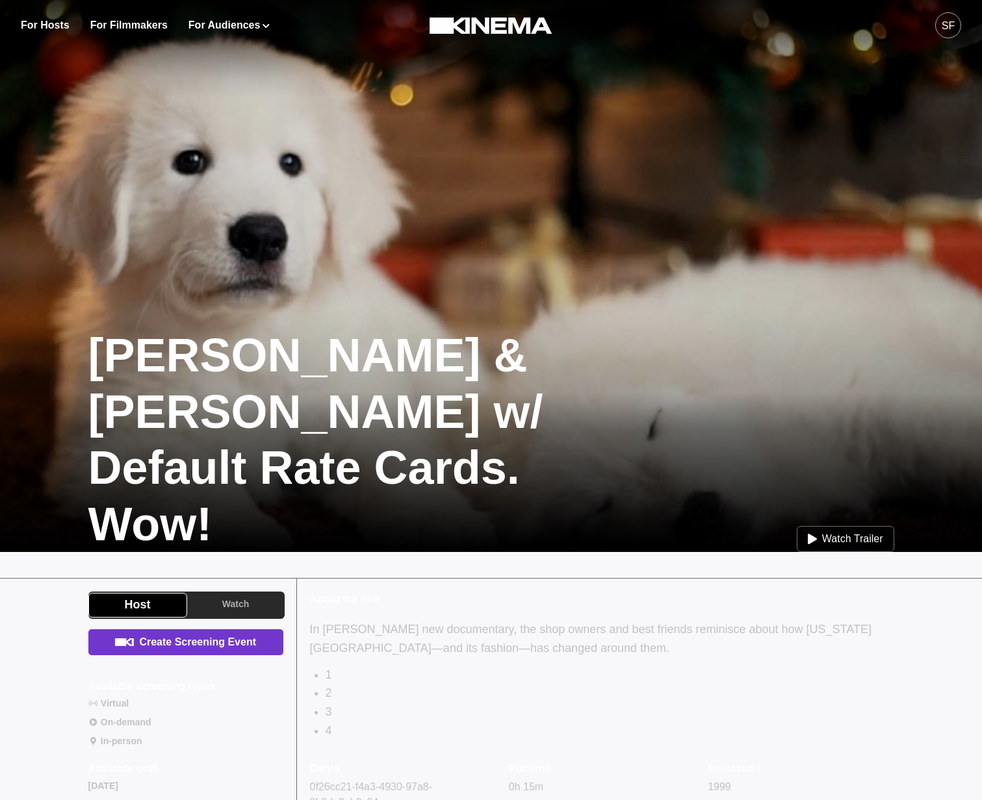
click at [203, 652] on link "Create Screening Event" at bounding box center [185, 642] width 195 height 26
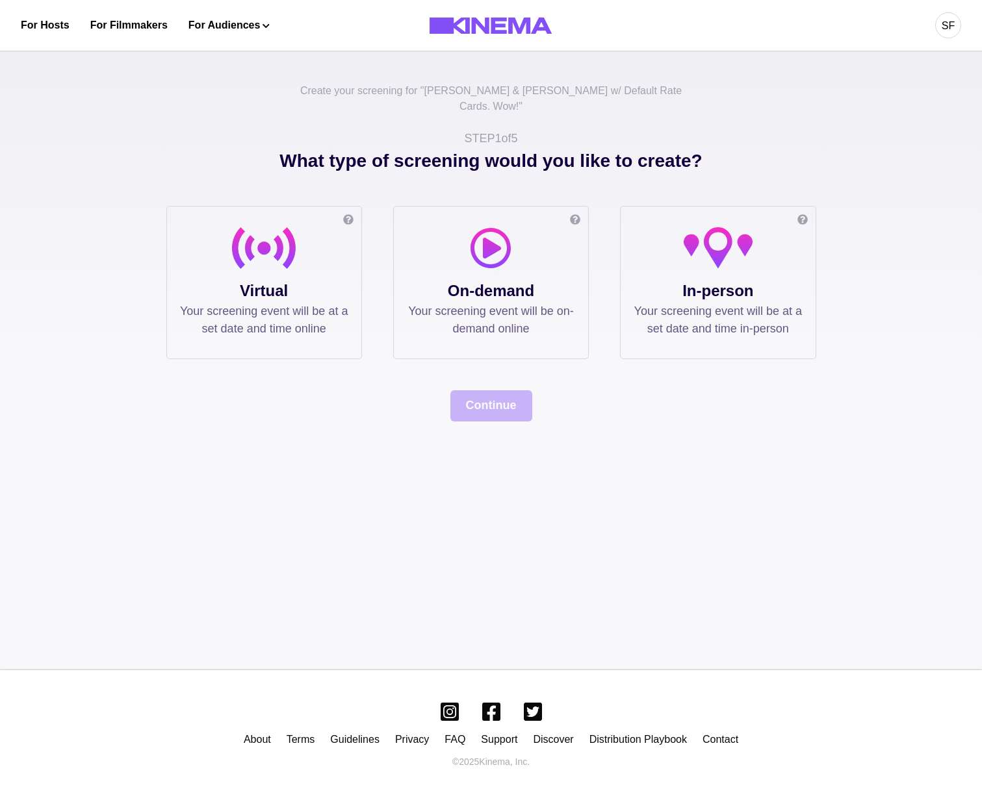
click at [770, 279] on p "In-person" at bounding box center [717, 290] width 168 height 23
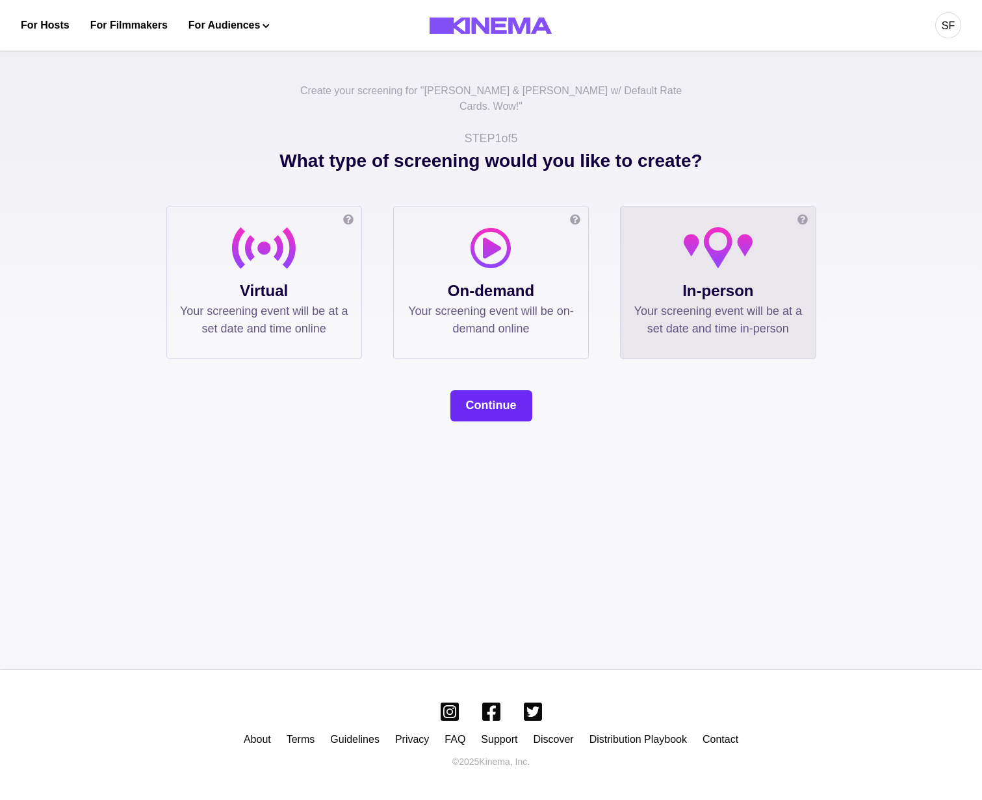
click at [496, 394] on button "Continue" at bounding box center [491, 405] width 82 height 31
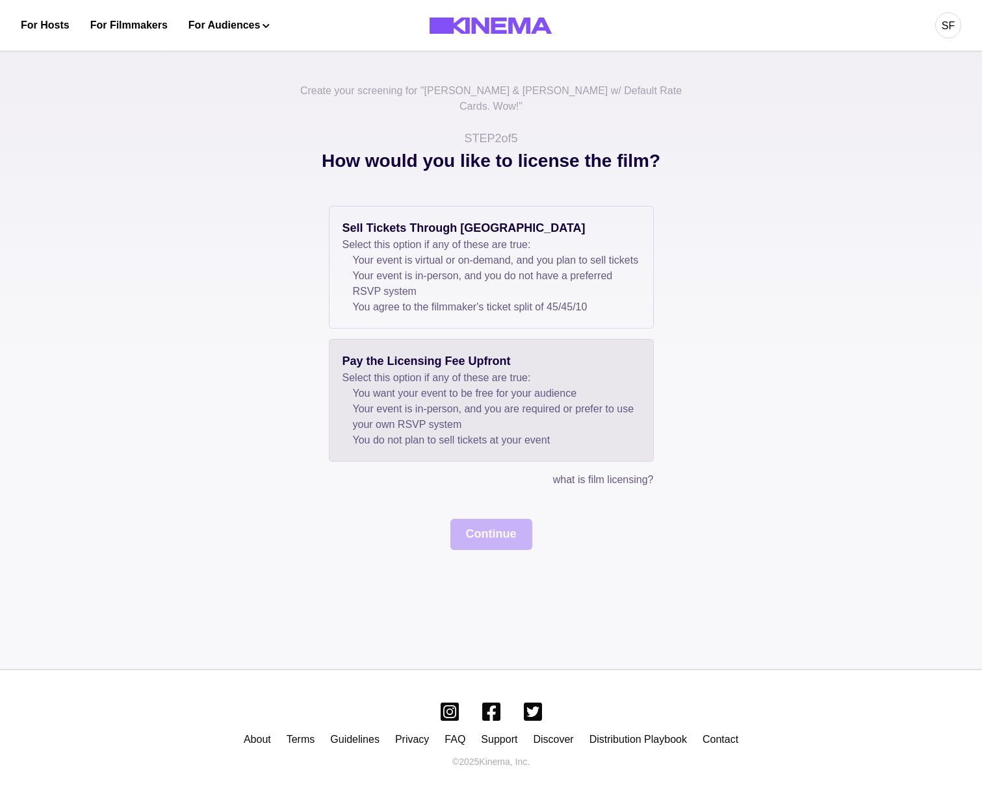
drag, startPoint x: 429, startPoint y: 279, endPoint x: 483, endPoint y: 354, distance: 91.8
click at [429, 279] on li "Your event is in-person, and you do not have a preferred RSVP system" at bounding box center [496, 283] width 287 height 31
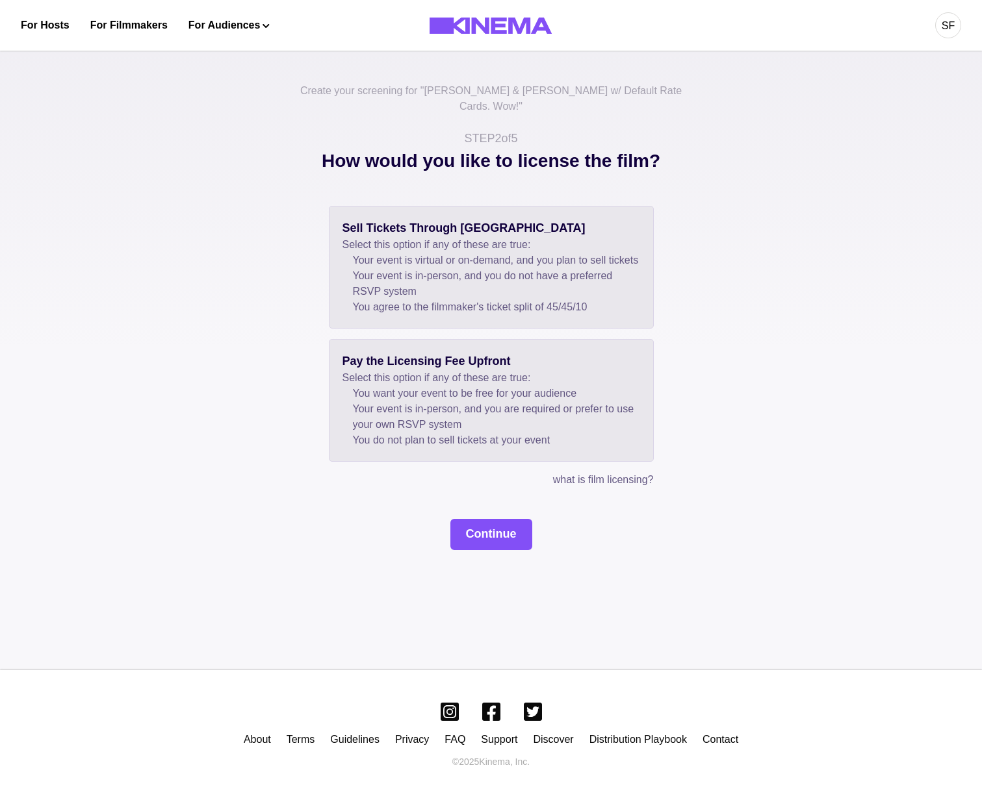
click at [430, 357] on p "Pay the Licensing Fee Upfront" at bounding box center [491, 362] width 298 height 18
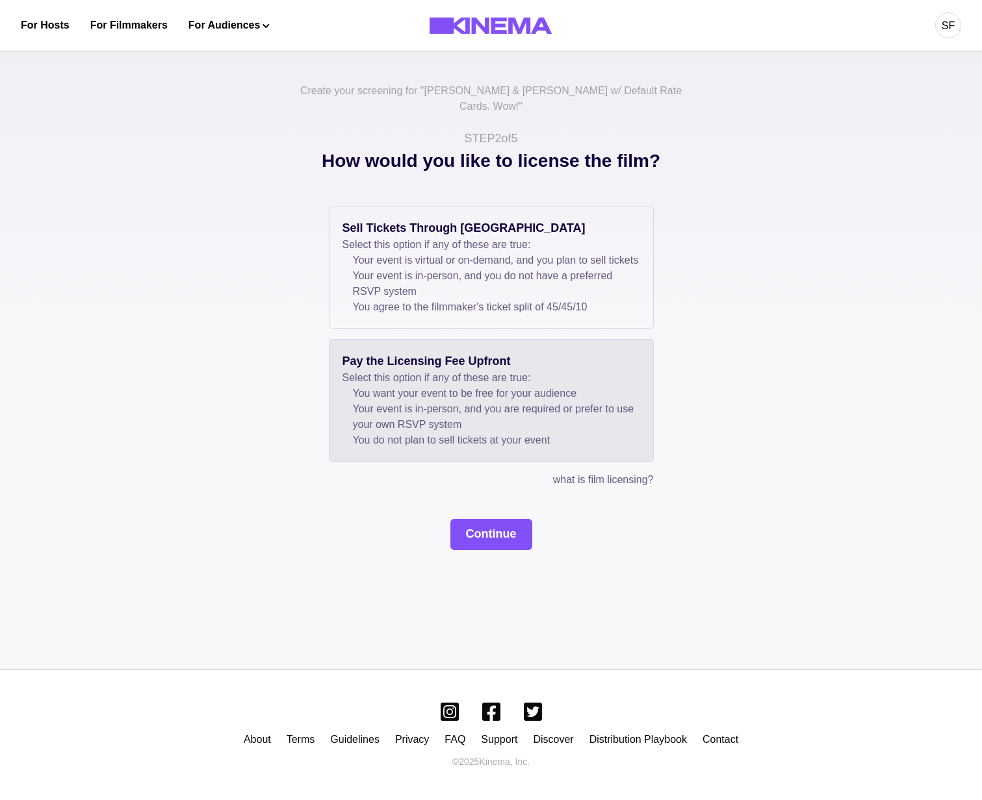
click at [469, 536] on button "Continue" at bounding box center [491, 534] width 82 height 31
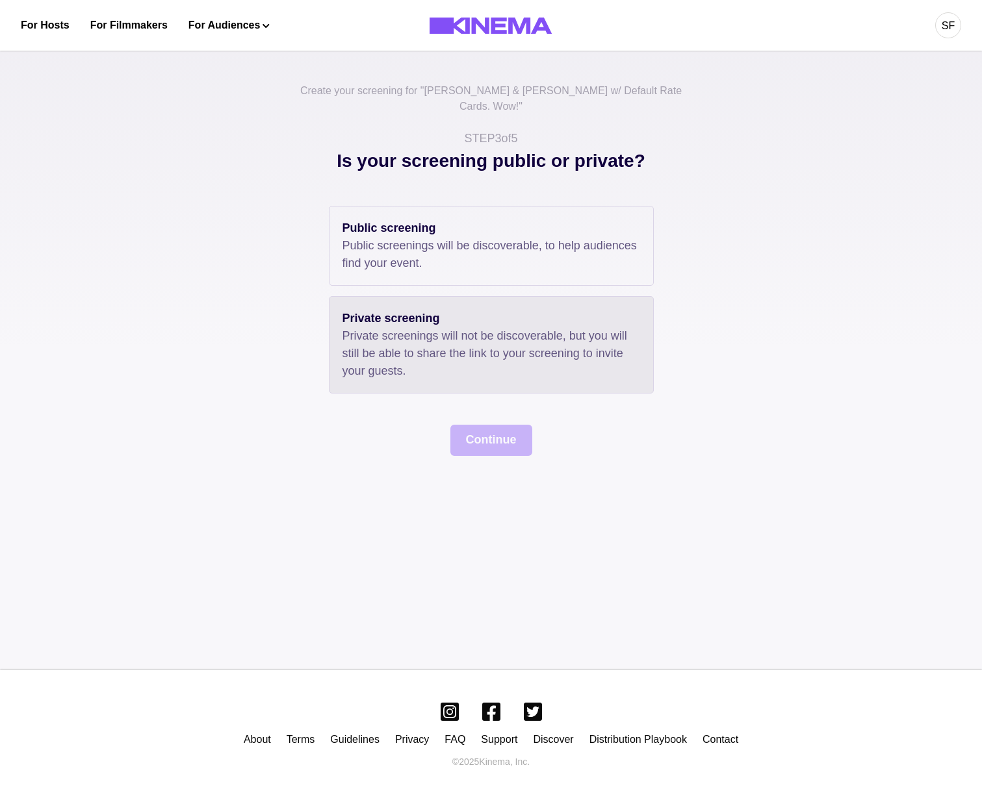
click at [350, 327] on p "Private screenings will not be discoverable, but you will still be able to shar…" at bounding box center [491, 353] width 298 height 53
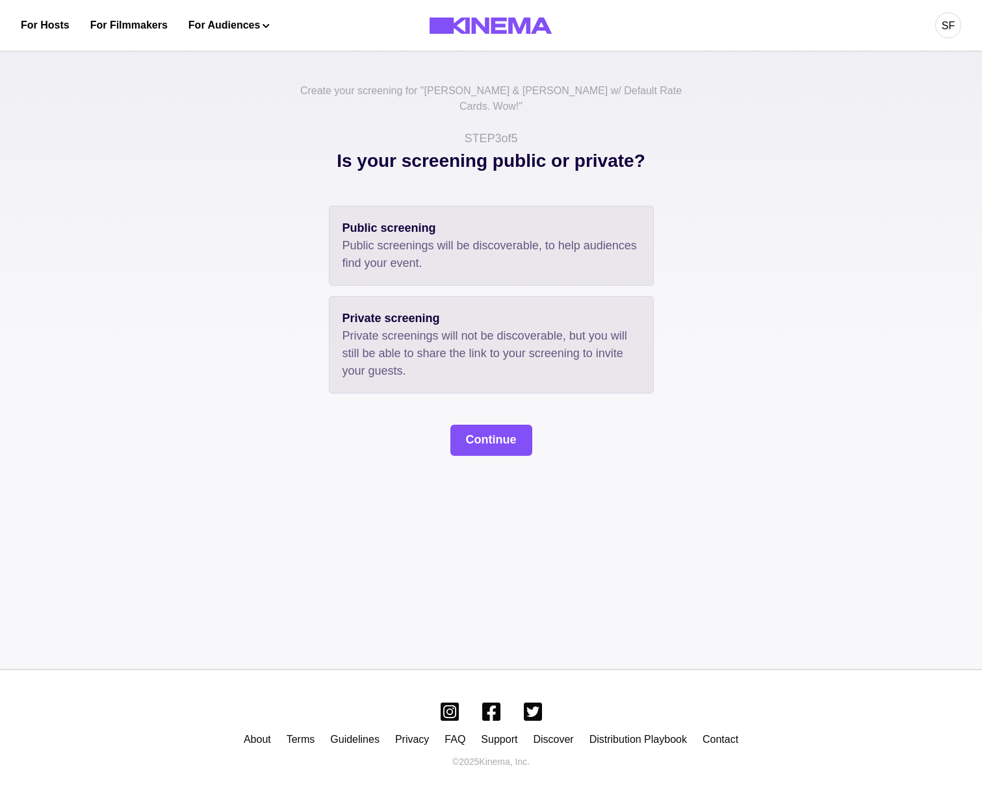
click at [426, 249] on p "Public screenings will be discoverable, to help audiences find your event." at bounding box center [491, 254] width 298 height 35
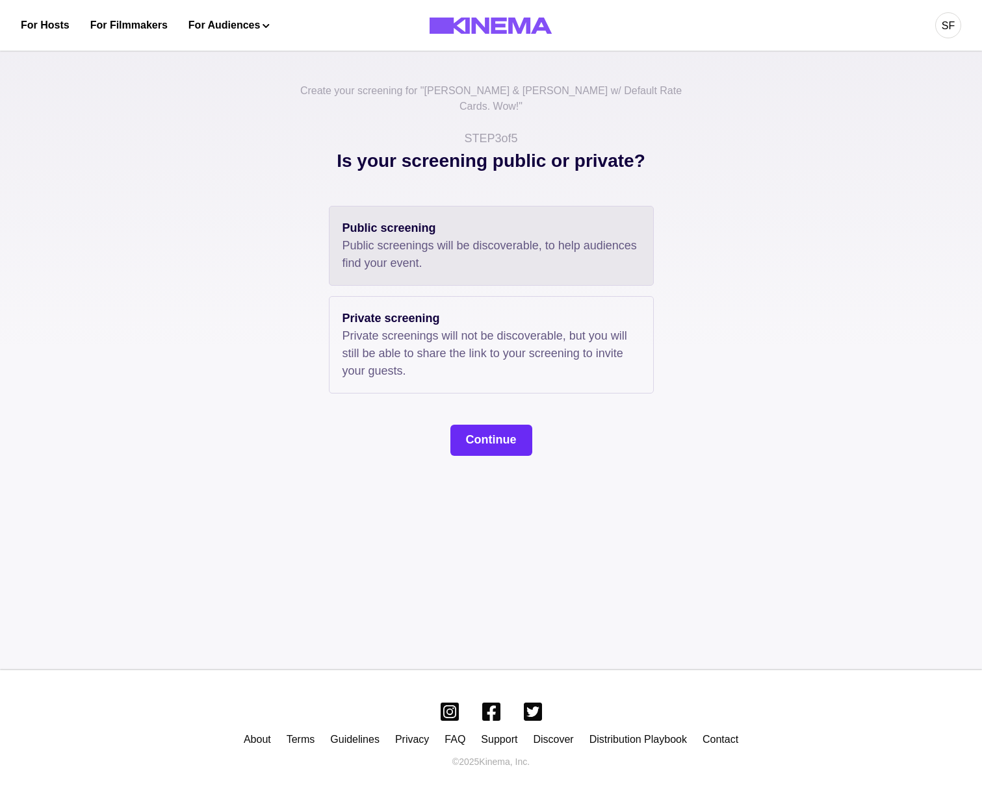
click at [484, 430] on button "Continue" at bounding box center [491, 440] width 82 height 31
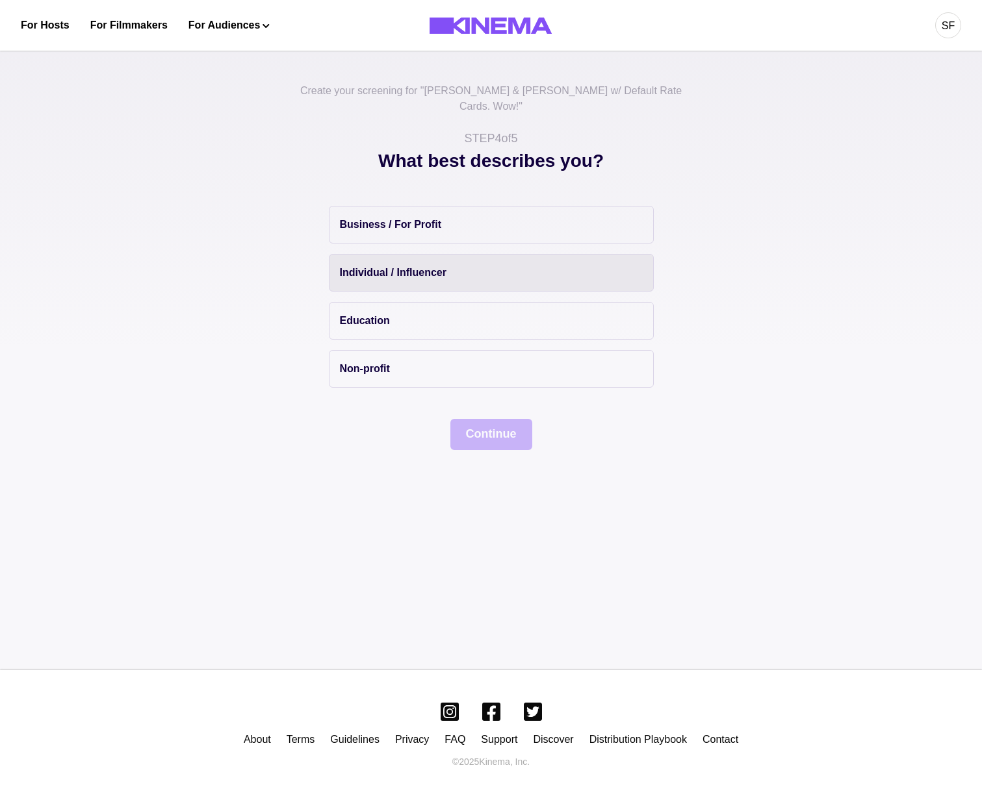
click at [402, 274] on button "Individual / Influencer" at bounding box center [491, 273] width 325 height 38
click at [479, 429] on button "Continue" at bounding box center [491, 434] width 82 height 31
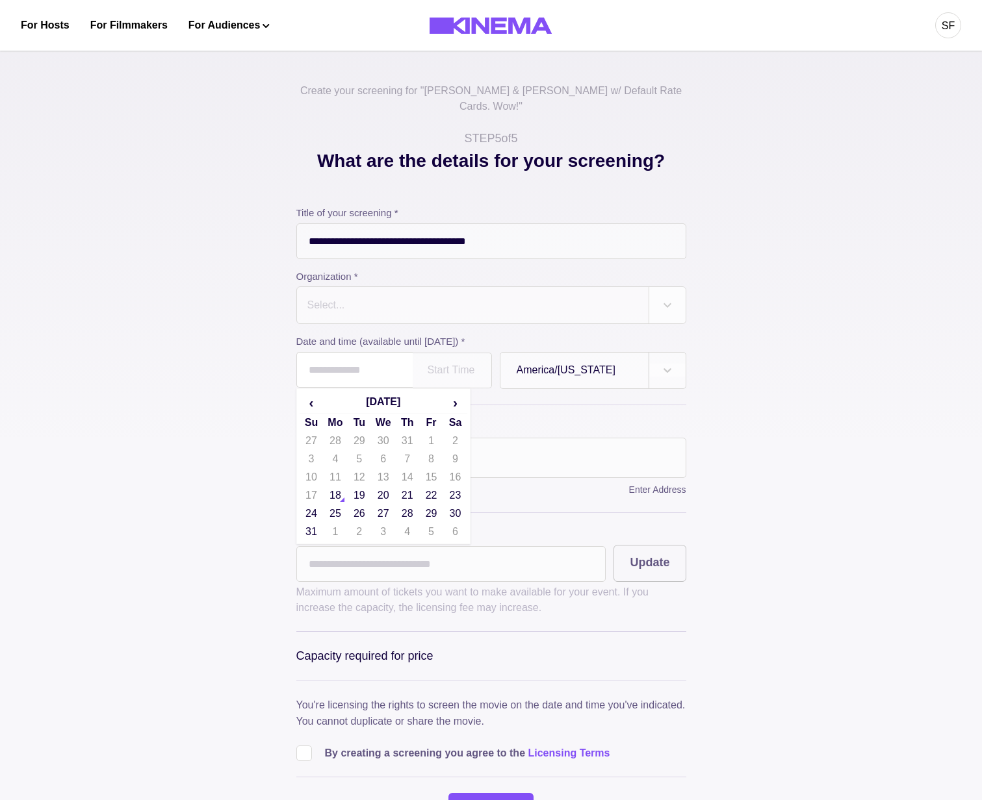
drag, startPoint x: 360, startPoint y: 352, endPoint x: 370, endPoint y: 361, distance: 13.4
click at [361, 354] on input "text" at bounding box center [354, 370] width 116 height 36
drag, startPoint x: 355, startPoint y: 408, endPoint x: 393, endPoint y: 457, distance: 62.5
click at [357, 414] on th "Tu" at bounding box center [359, 423] width 24 height 18
drag, startPoint x: 463, startPoint y: 395, endPoint x: 461, endPoint y: 401, distance: 7.0
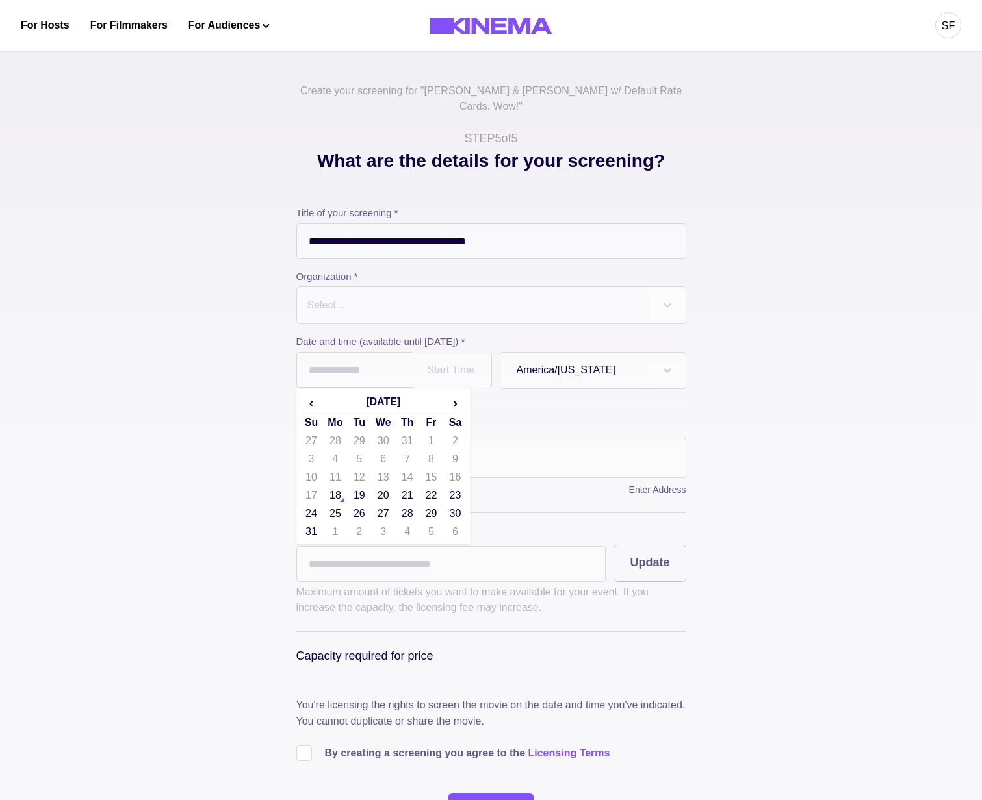
click at [463, 395] on span "›" at bounding box center [455, 402] width 23 height 21
click at [413, 487] on td "25" at bounding box center [407, 496] width 24 height 18
type input "**********"
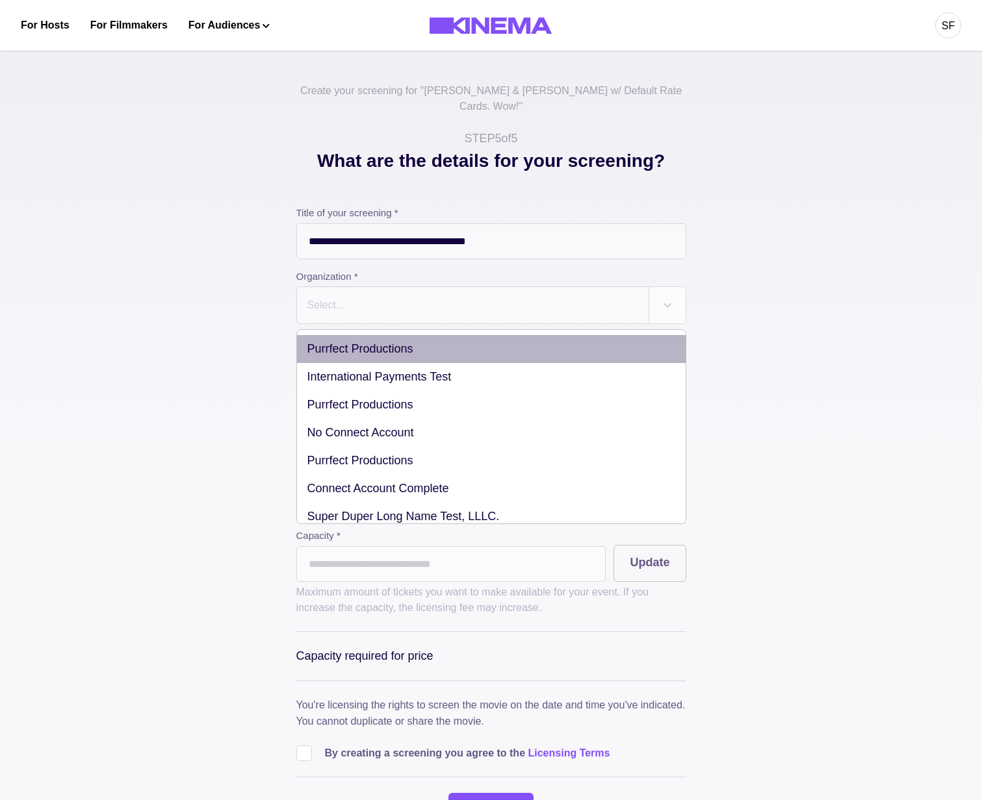
click at [374, 308] on div "Select..." at bounding box center [472, 305] width 351 height 36
click at [374, 335] on div "Purrfect Productions" at bounding box center [491, 349] width 388 height 28
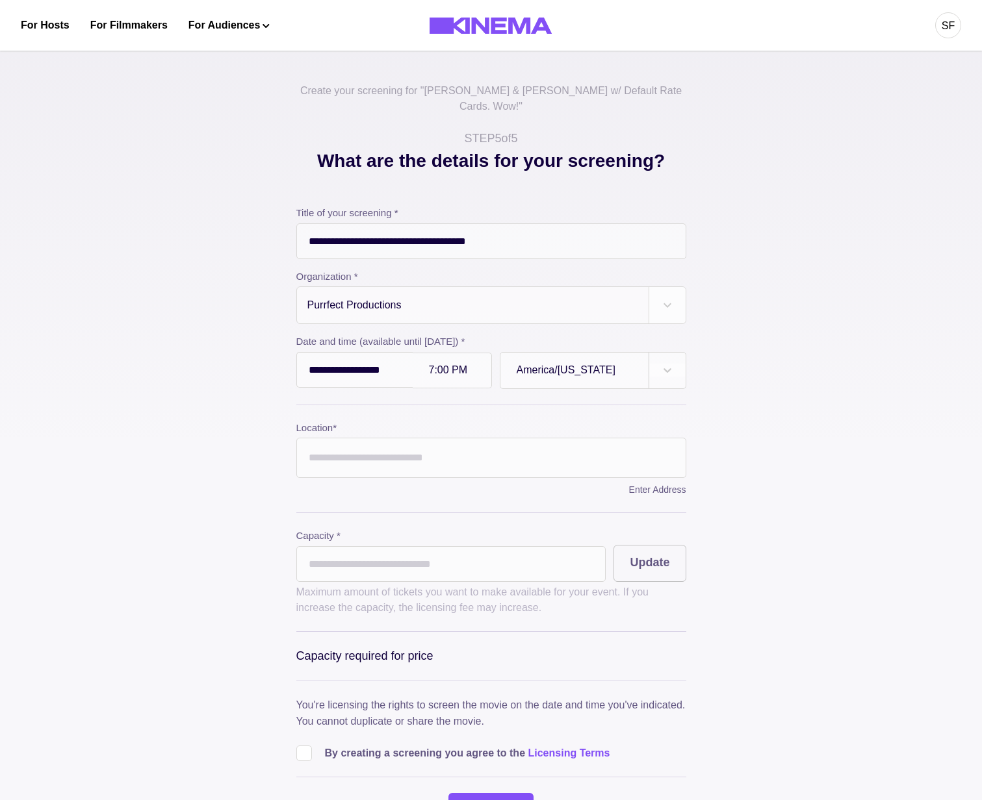
drag, startPoint x: 349, startPoint y: 548, endPoint x: 339, endPoint y: 531, distance: 18.9
click at [349, 546] on input "*" at bounding box center [451, 564] width 310 height 36
drag, startPoint x: 320, startPoint y: 457, endPoint x: 332, endPoint y: 442, distance: 18.5
click at [329, 446] on input "Location *" at bounding box center [491, 458] width 390 height 40
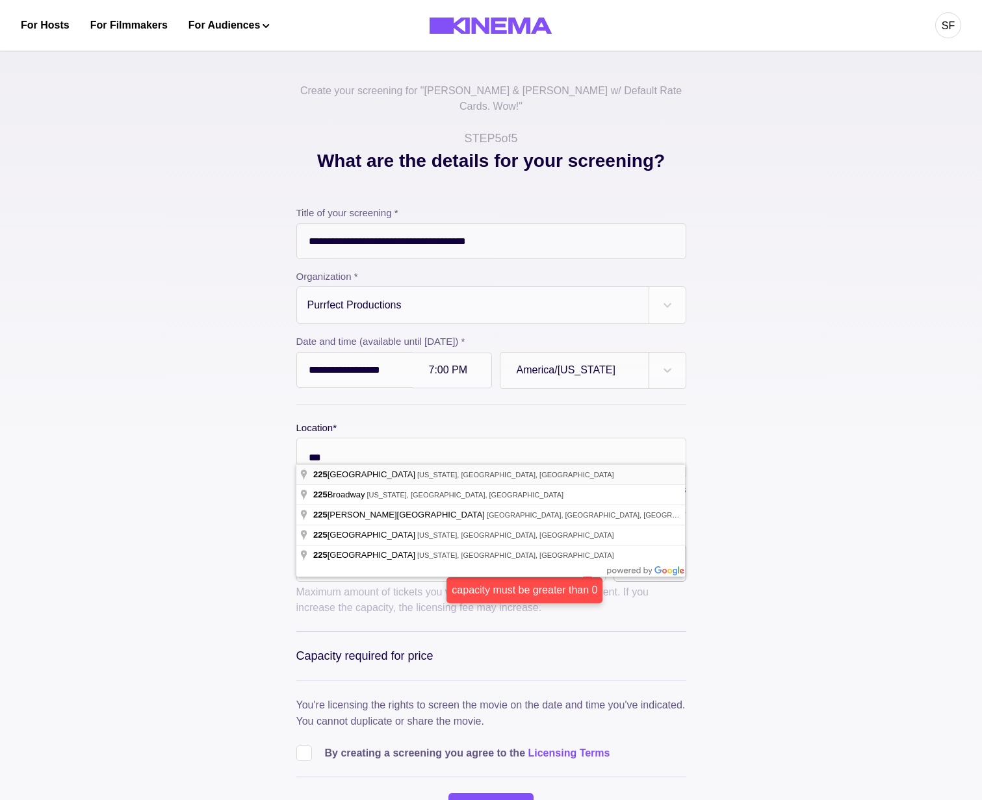
type input "**********"
drag, startPoint x: 401, startPoint y: 476, endPoint x: 374, endPoint y: 491, distance: 31.7
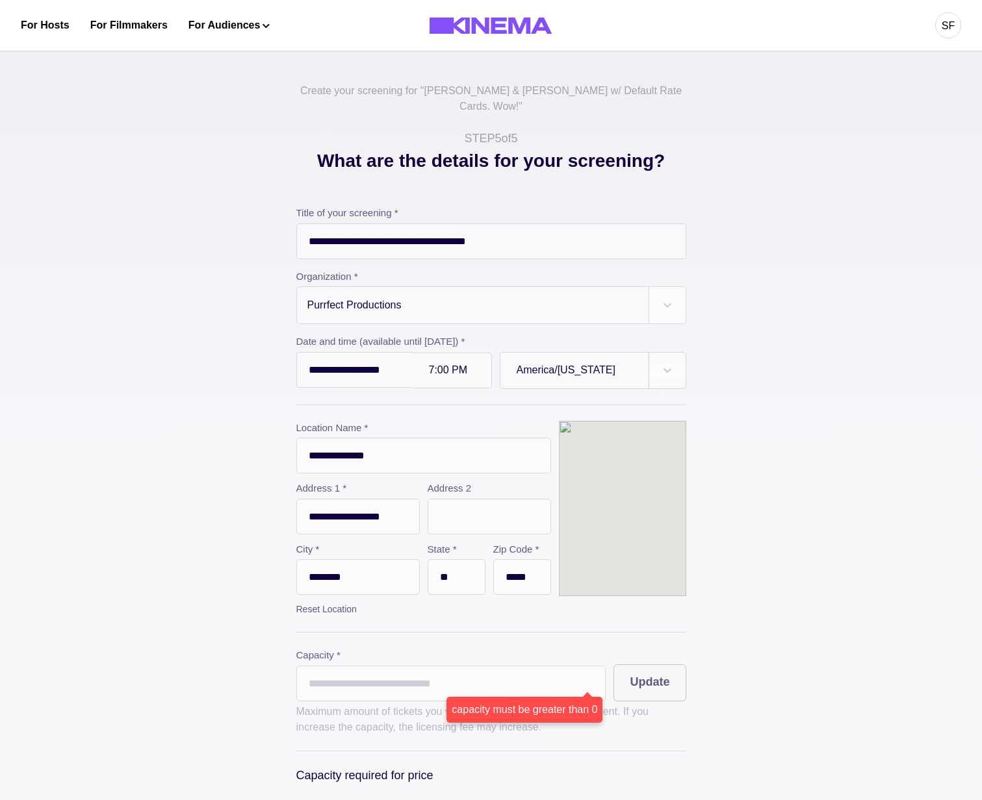
click at [335, 559] on input "********" at bounding box center [357, 577] width 123 height 36
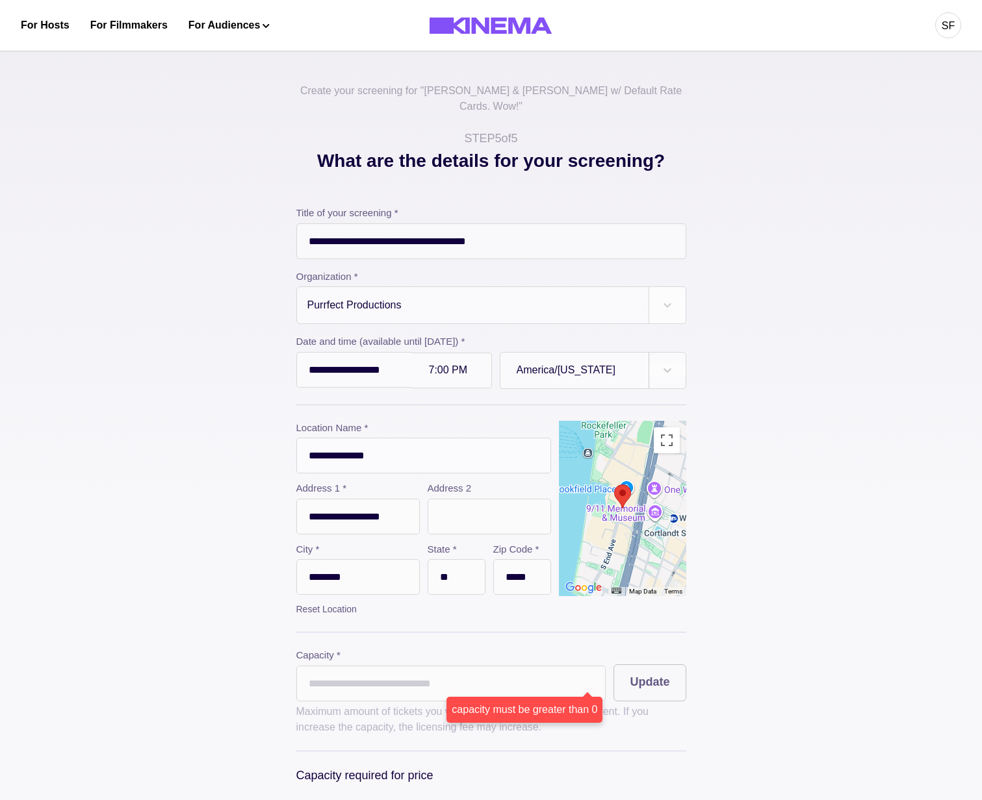
drag, startPoint x: 327, startPoint y: 694, endPoint x: 333, endPoint y: 688, distance: 8.7
click at [328, 693] on div "Capacity * * capacity must be greater than 0 Update Maximum amount of tickets y…" at bounding box center [491, 691] width 390 height 87
drag, startPoint x: 333, startPoint y: 686, endPoint x: 338, endPoint y: 680, distance: 8.3
click at [335, 683] on input "*" at bounding box center [451, 684] width 310 height 36
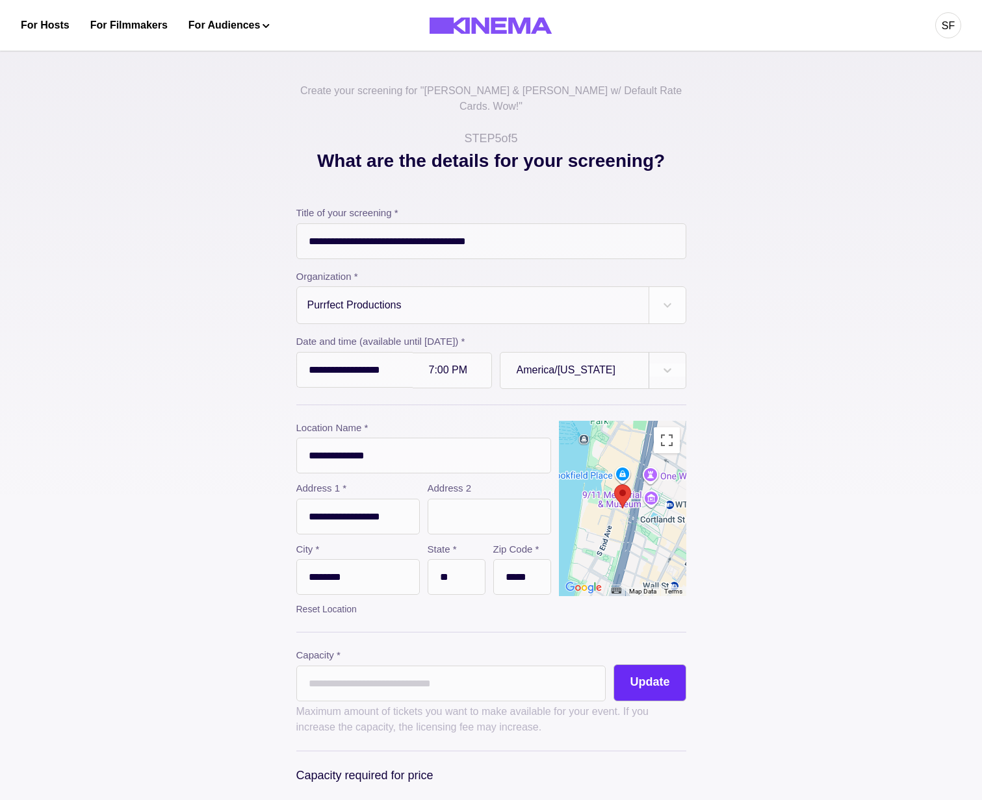
type input "**"
drag, startPoint x: 662, startPoint y: 657, endPoint x: 671, endPoint y: 672, distance: 17.5
click at [663, 665] on button "Update" at bounding box center [649, 683] width 72 height 37
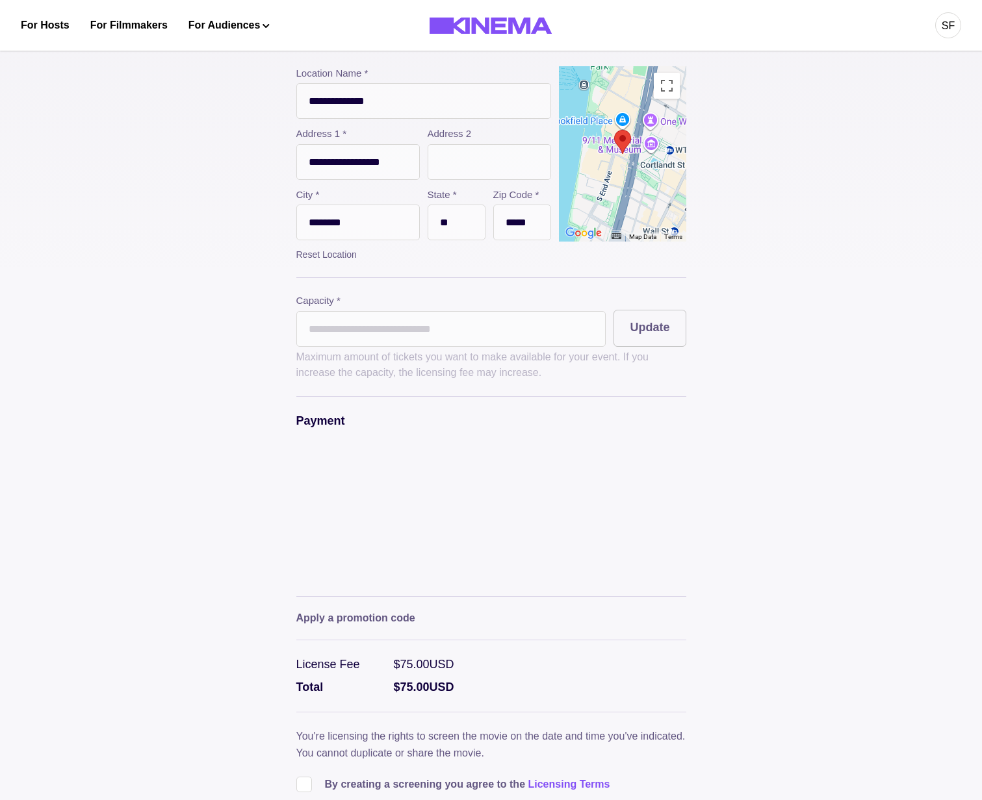
scroll to position [573, 0]
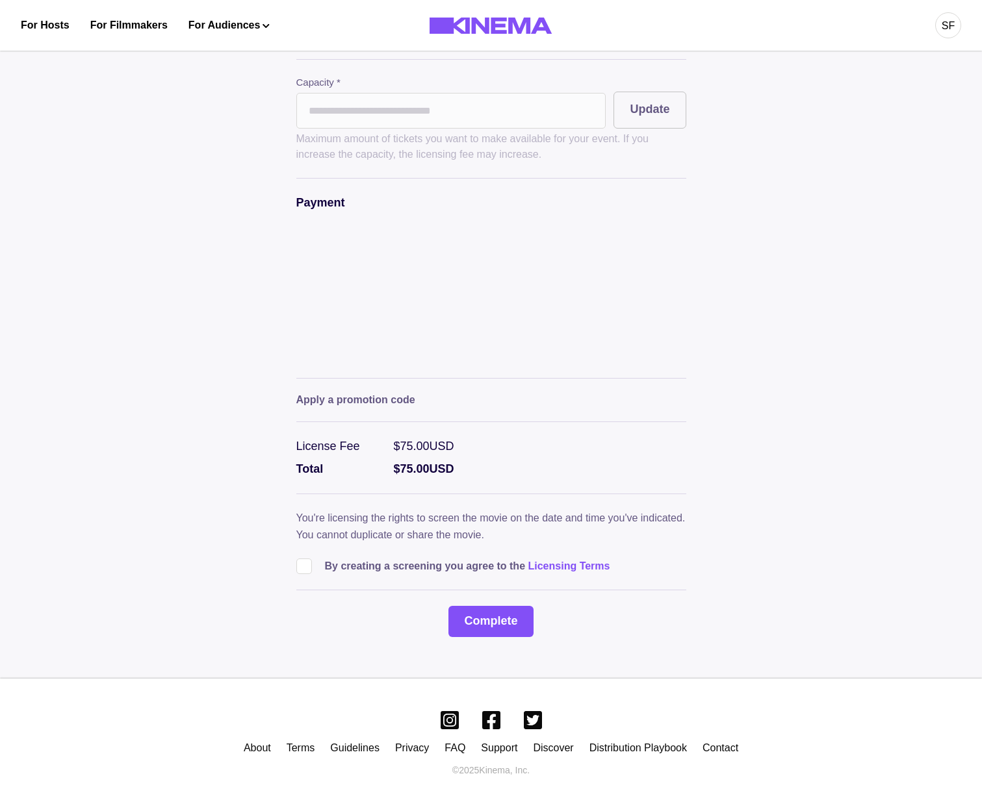
click at [333, 559] on p "By creating a screening you agree to the Licensing Terms" at bounding box center [467, 567] width 285 height 16
click at [320, 561] on label at bounding box center [310, 567] width 29 height 16
click at [526, 621] on button "Complete" at bounding box center [490, 621] width 84 height 31
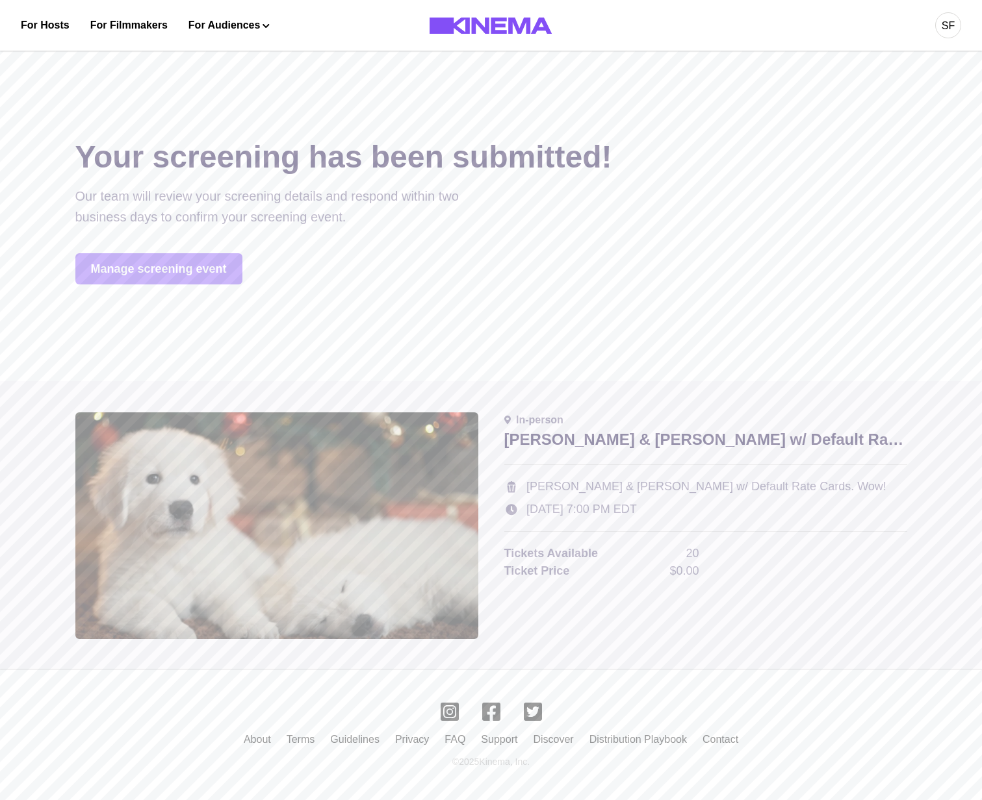
scroll to position [0, 0]
click at [168, 279] on link "Manage screening event" at bounding box center [158, 268] width 167 height 31
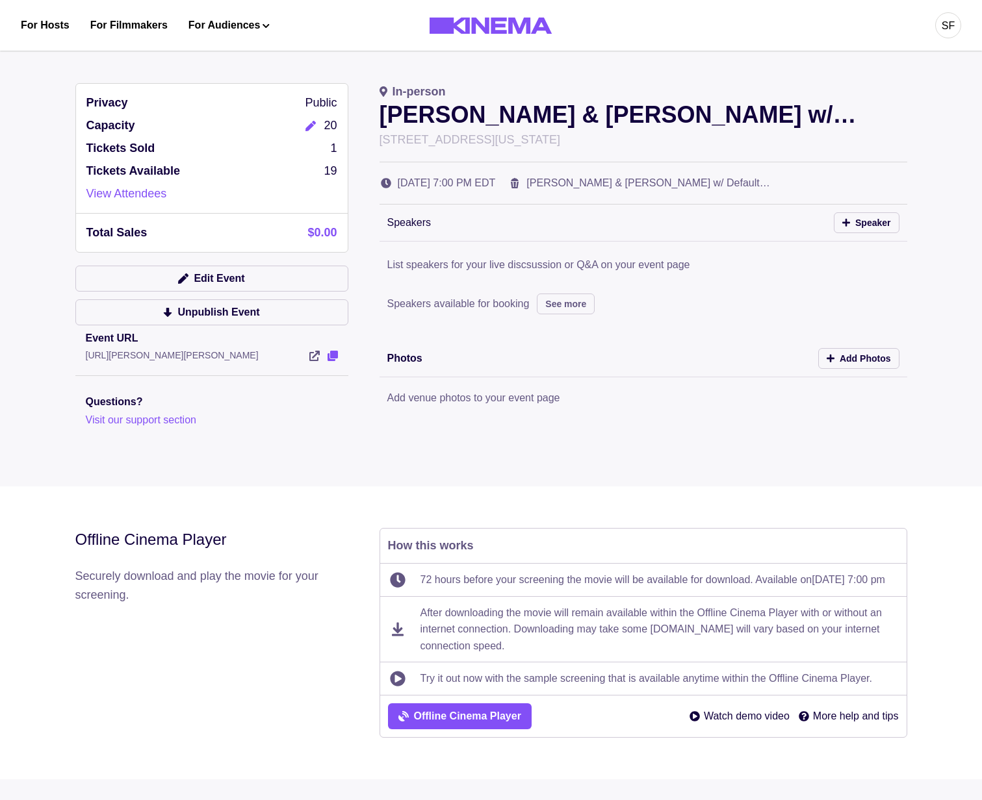
click at [336, 355] on icon "View Event" at bounding box center [332, 356] width 10 height 10
